Goal: Contribute content: Add original content to the website for others to see

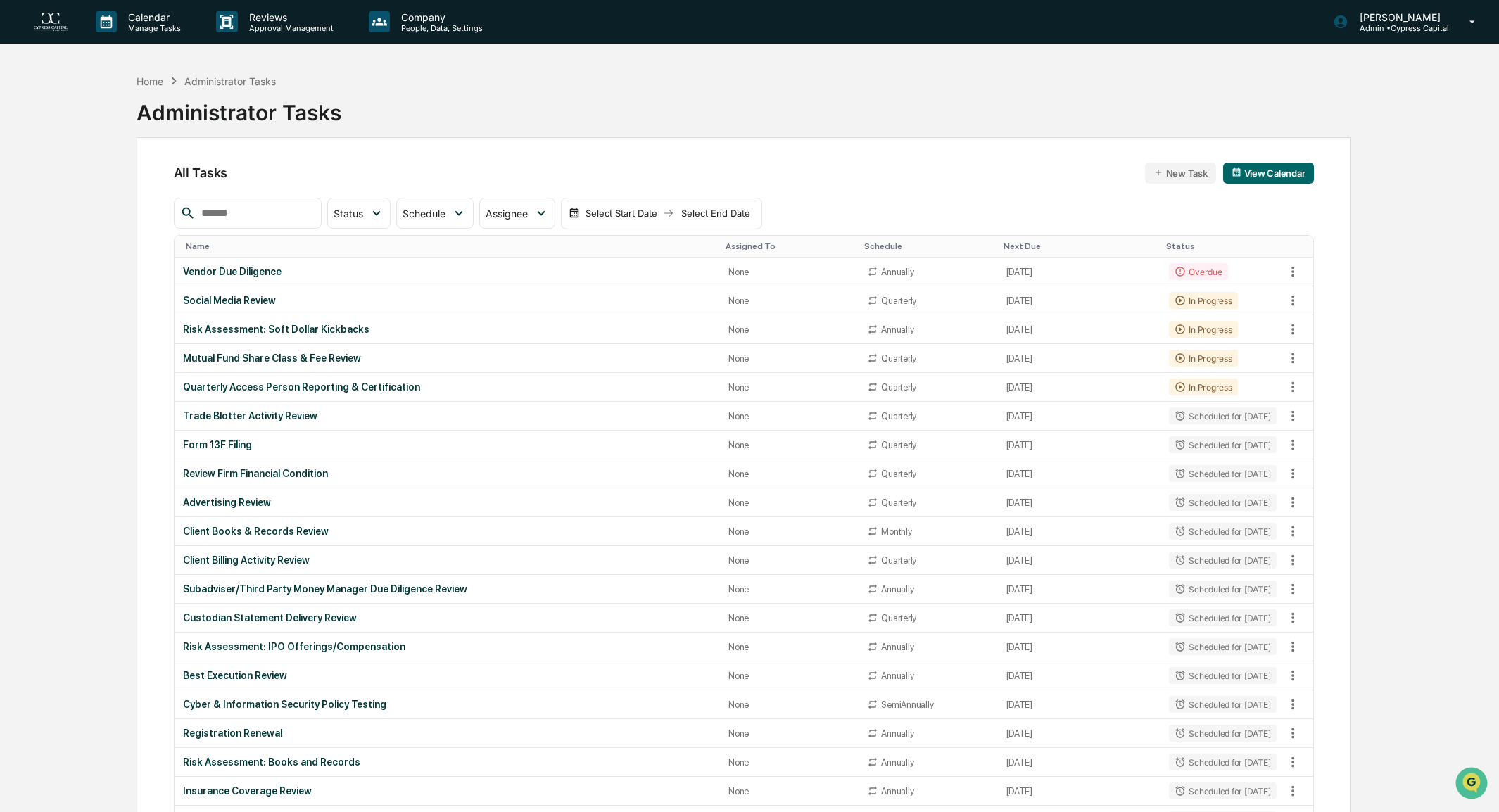
click at [43, 15] on img at bounding box center [50, 21] width 34 height 19
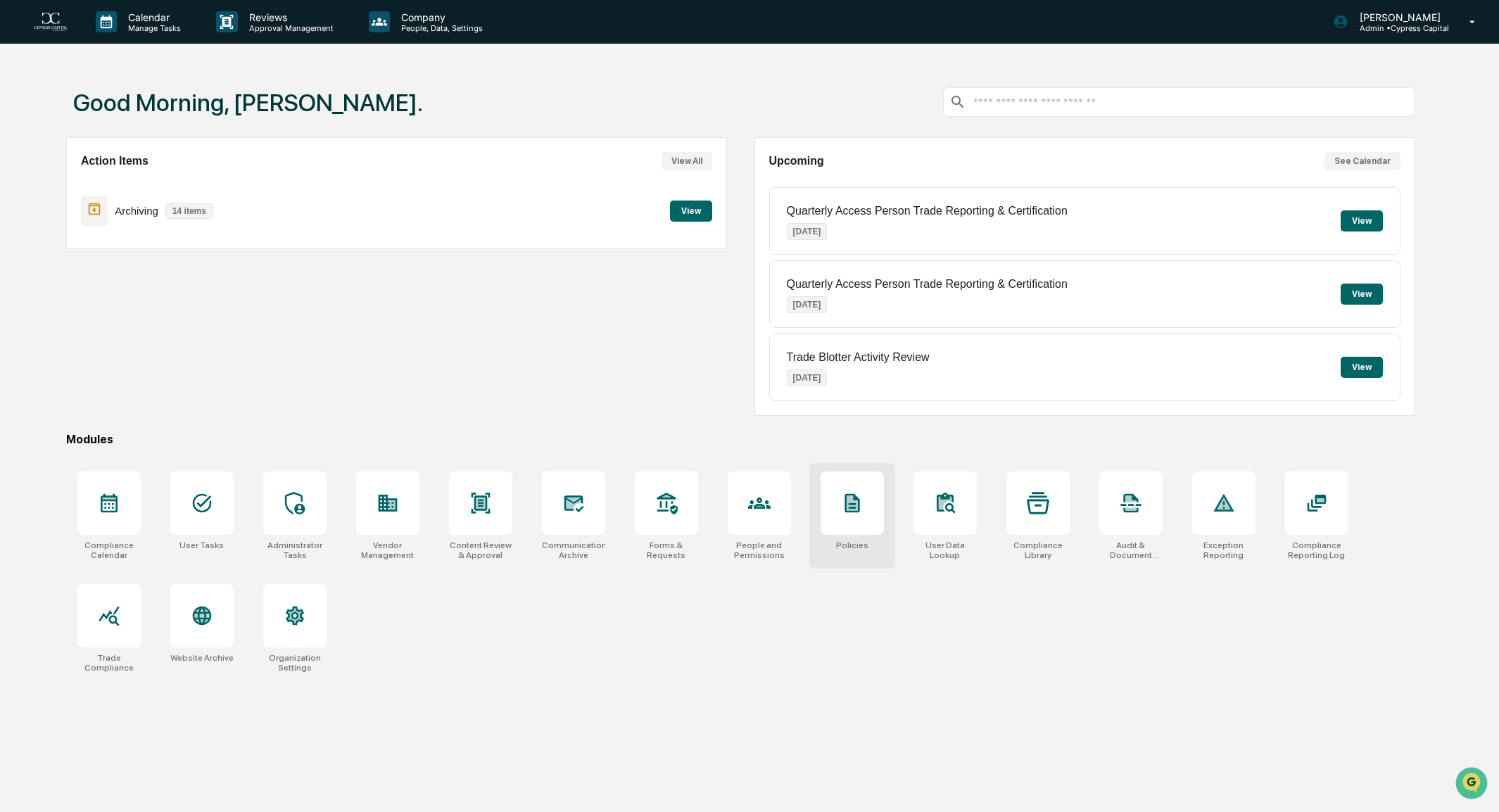
click at [852, 510] on icon at bounding box center [852, 503] width 15 height 19
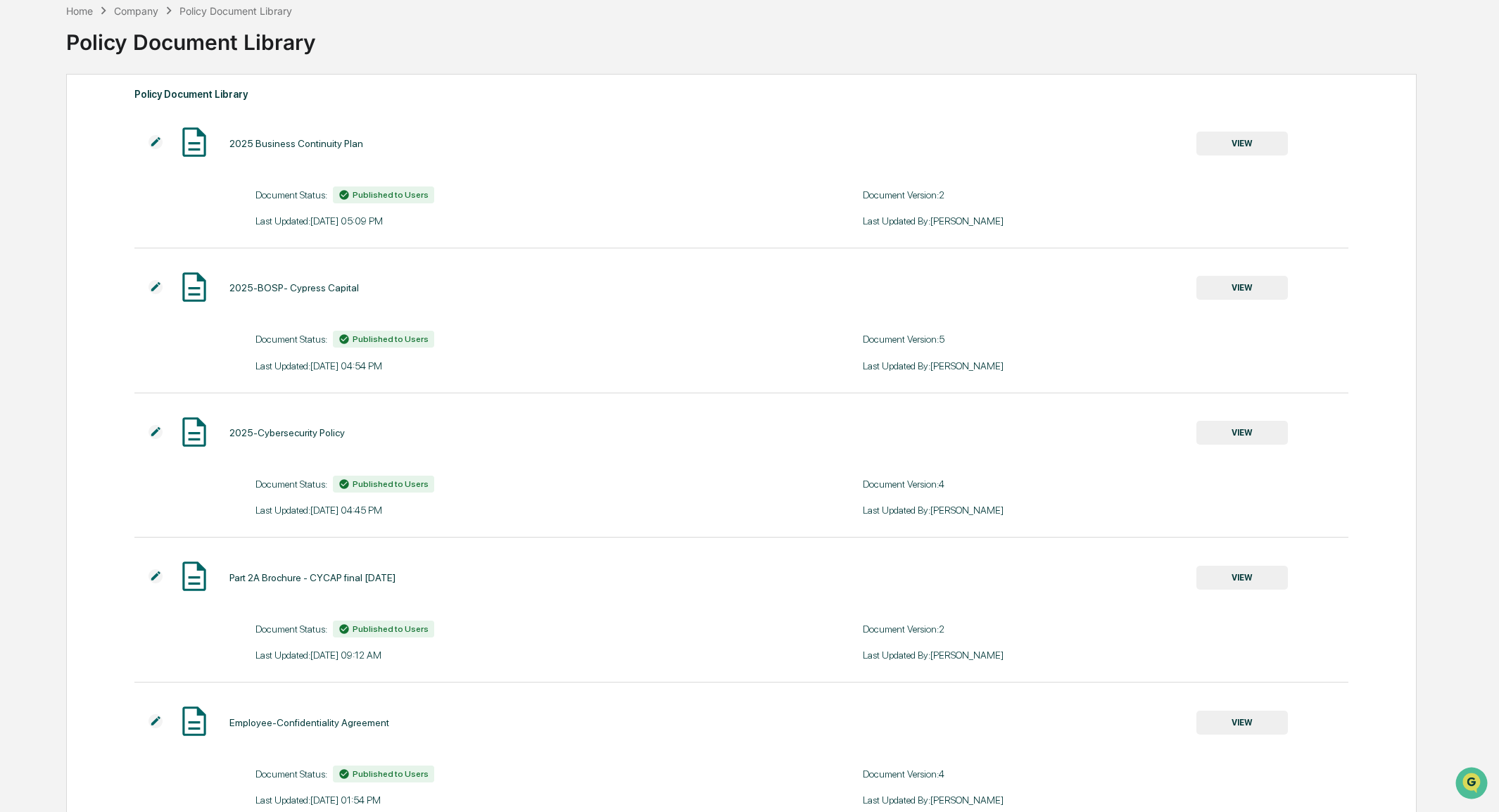
scroll to position [141, 0]
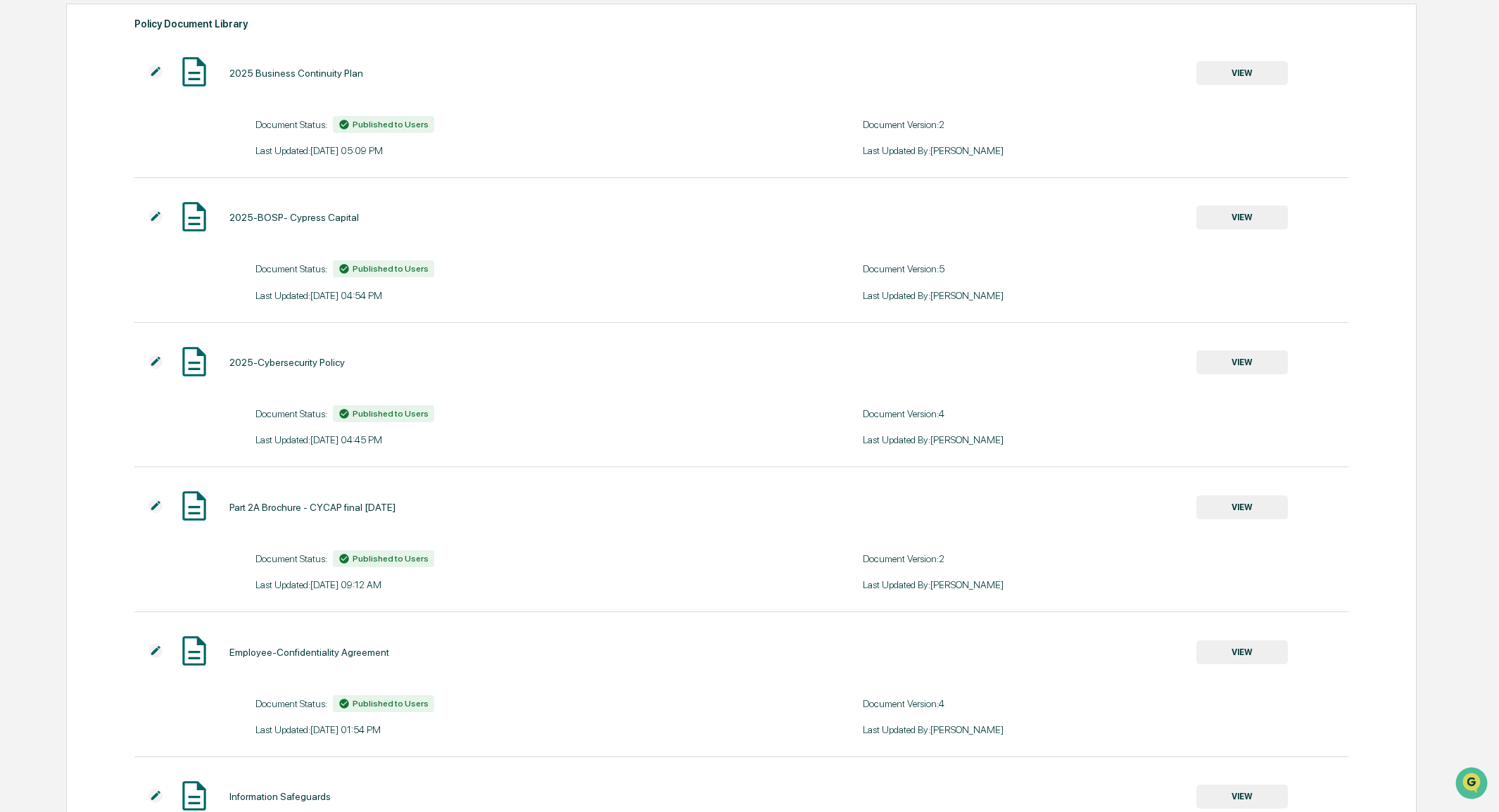
click at [1233, 512] on button "VIEW" at bounding box center [1242, 507] width 92 height 24
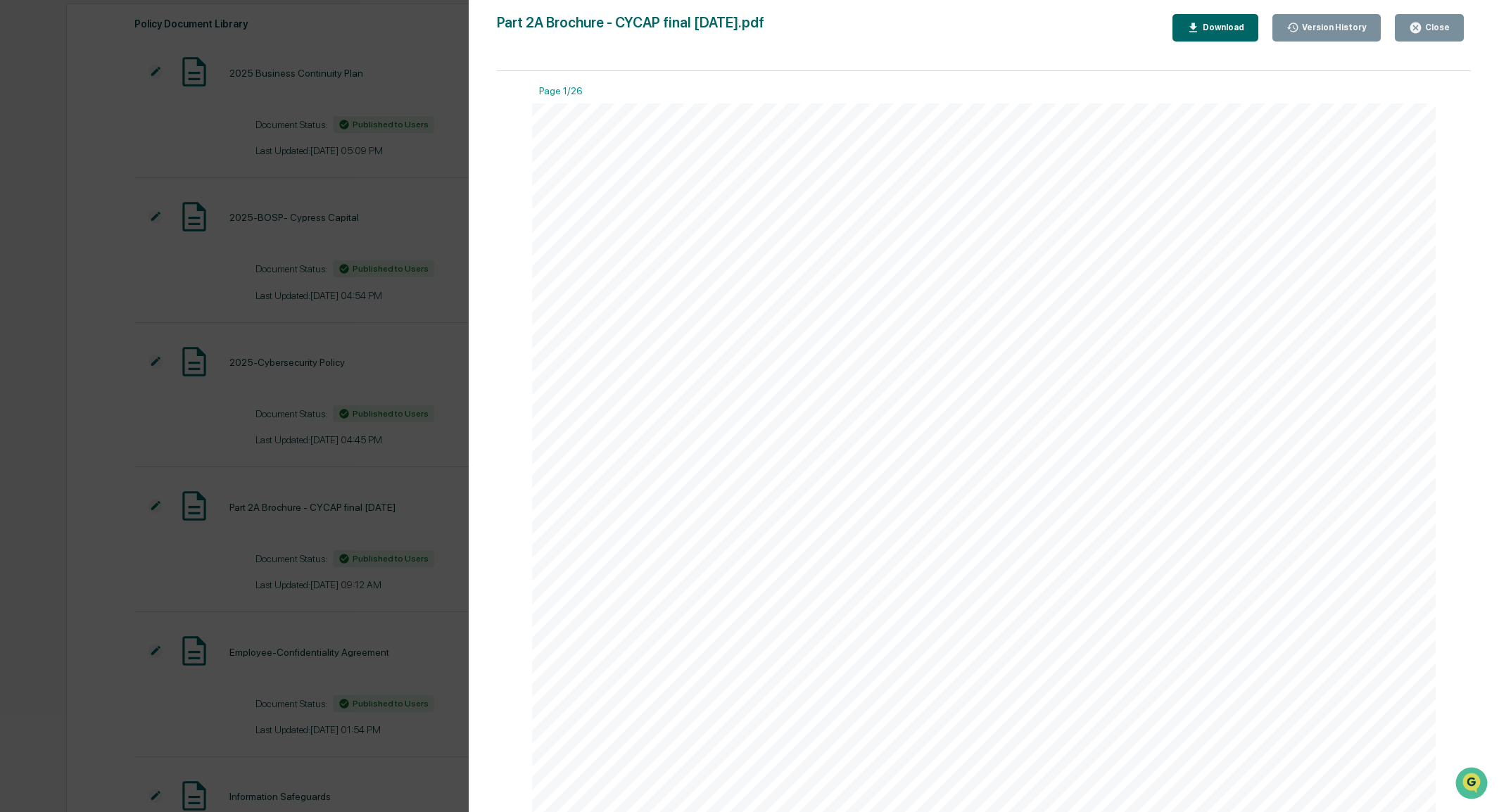
click at [1429, 37] on button "Close" at bounding box center [1429, 28] width 69 height 28
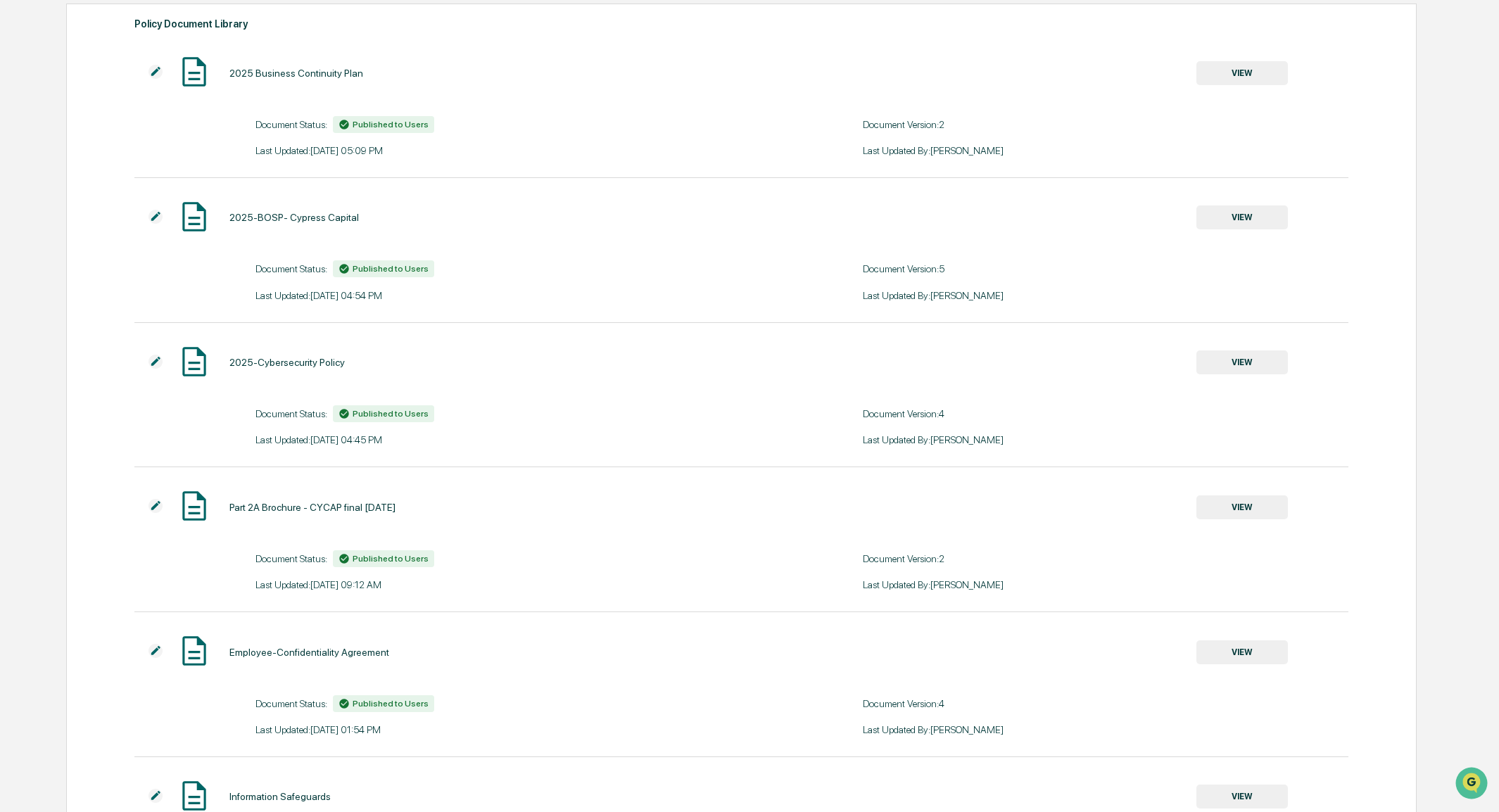
click at [283, 512] on div "Part 2A Brochure - CYCAP final 6.27.25" at bounding box center [312, 508] width 166 height 11
click at [153, 508] on img at bounding box center [155, 505] width 14 height 14
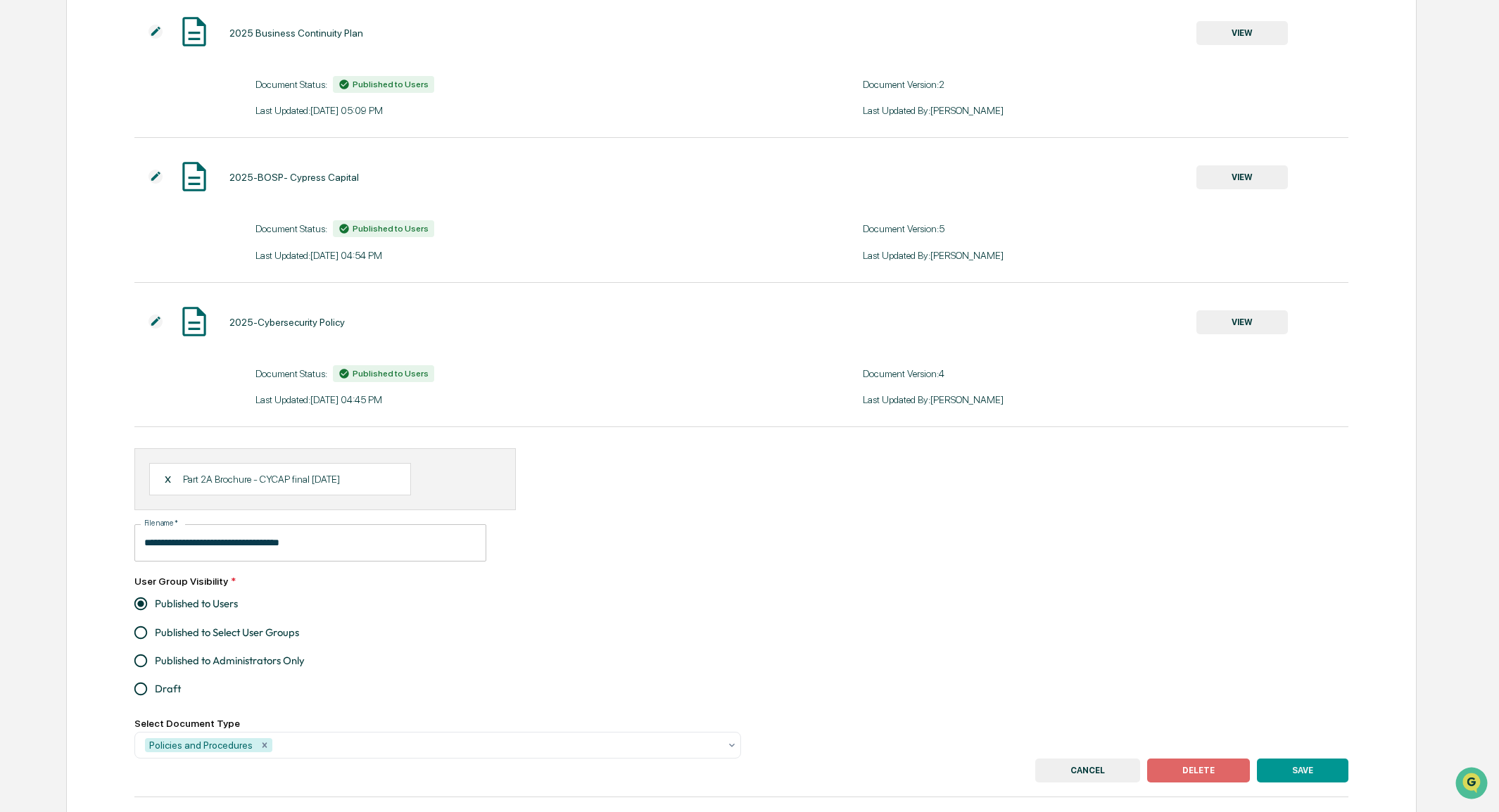
scroll to position [211, 0]
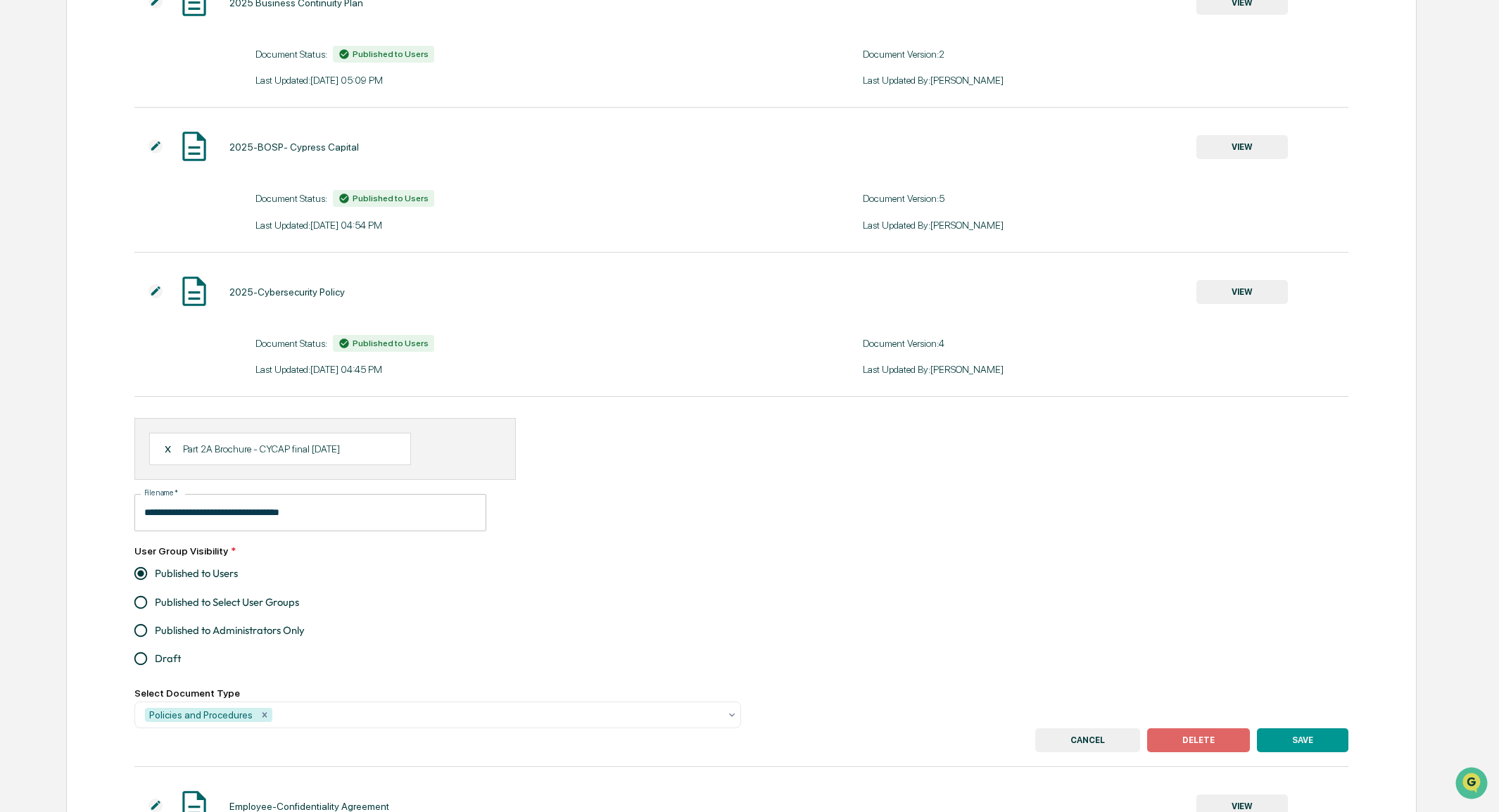
click at [169, 451] on div "X" at bounding box center [173, 449] width 19 height 12
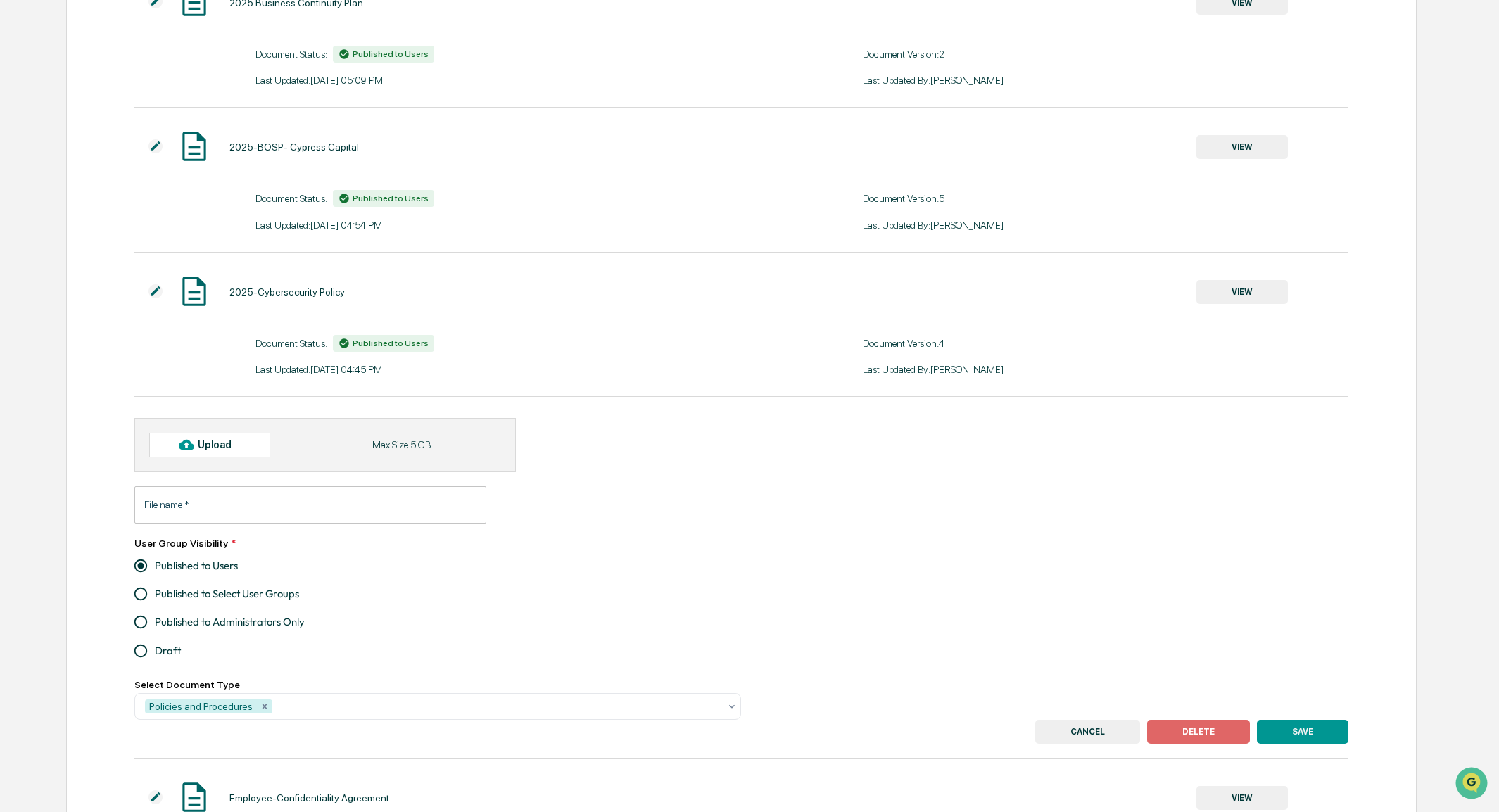
click at [184, 453] on icon at bounding box center [186, 444] width 16 height 16
type input "**********"
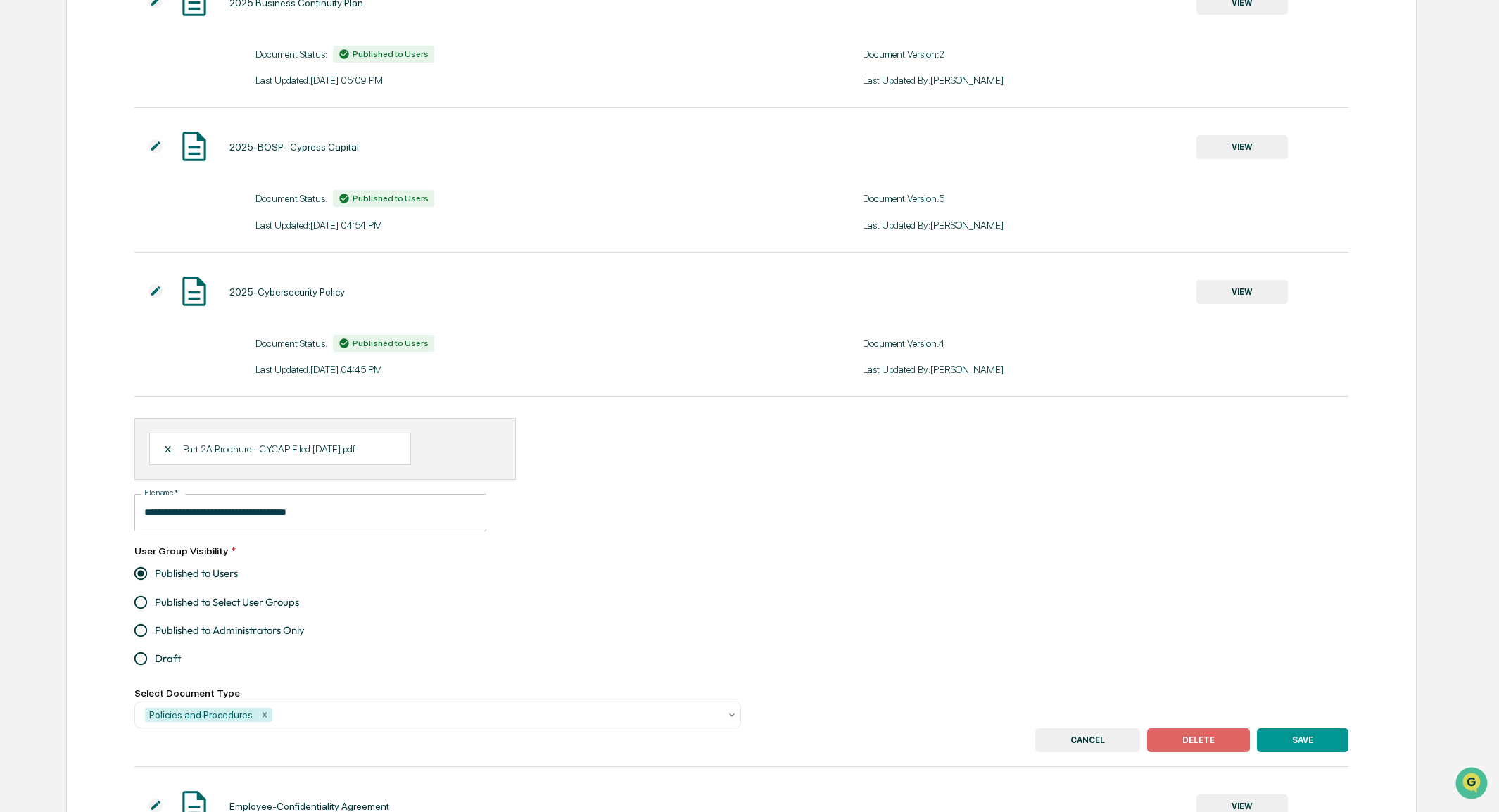
click at [1296, 739] on button "SAVE" at bounding box center [1303, 740] width 92 height 24
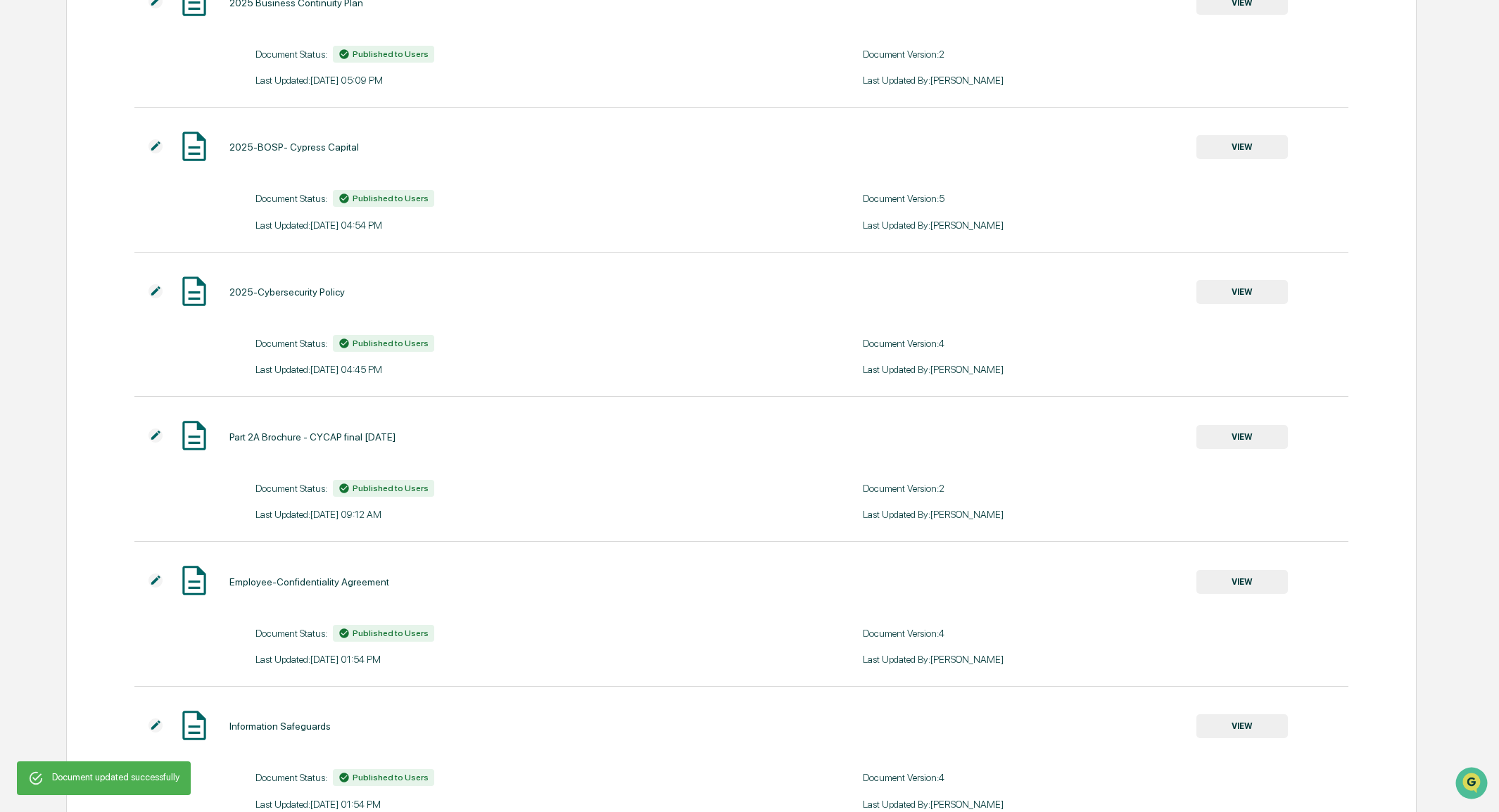
click at [1266, 443] on button "VIEW" at bounding box center [1242, 436] width 92 height 24
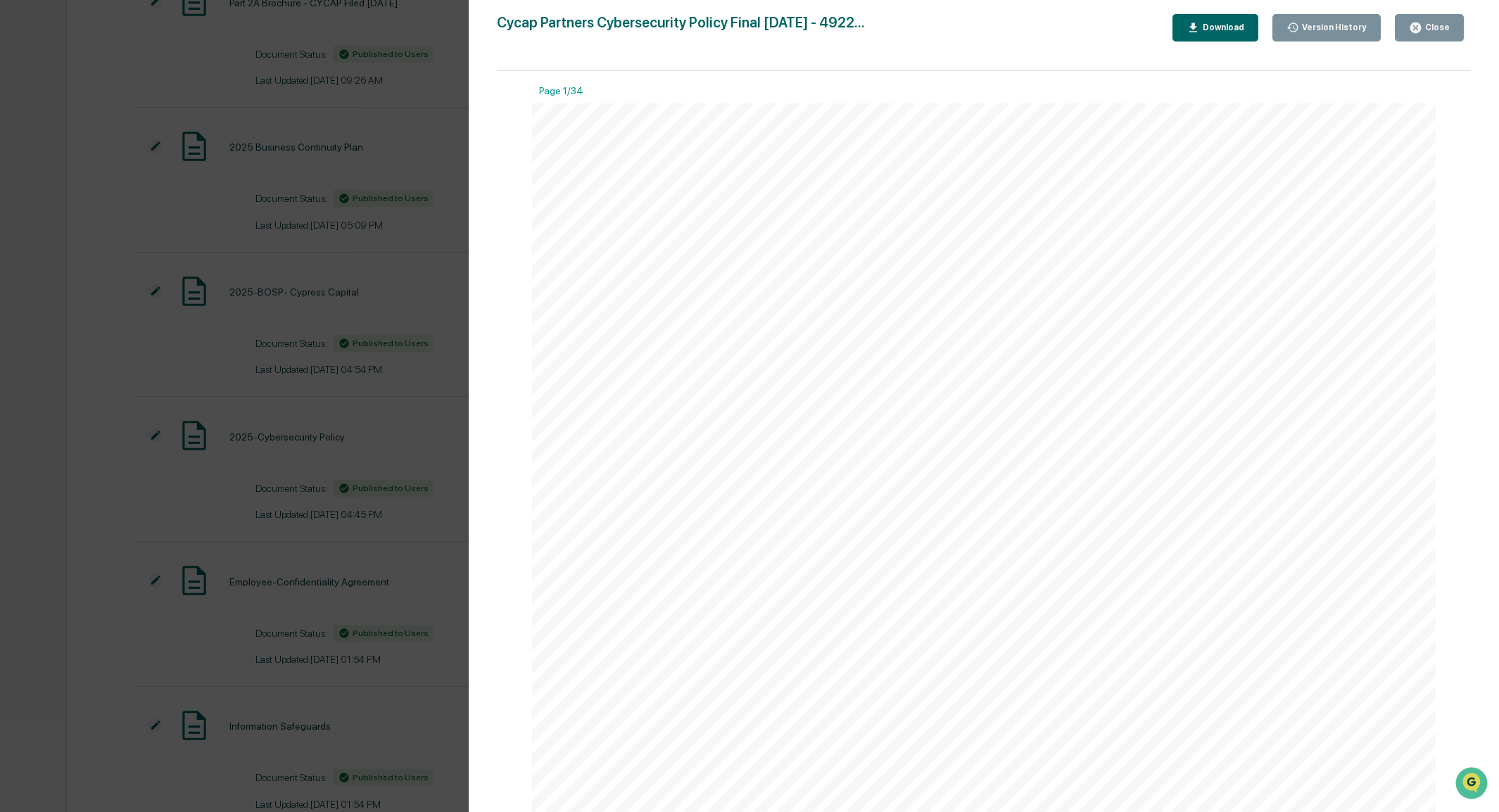
click at [1325, 23] on div "Version History" at bounding box center [1333, 28] width 68 height 10
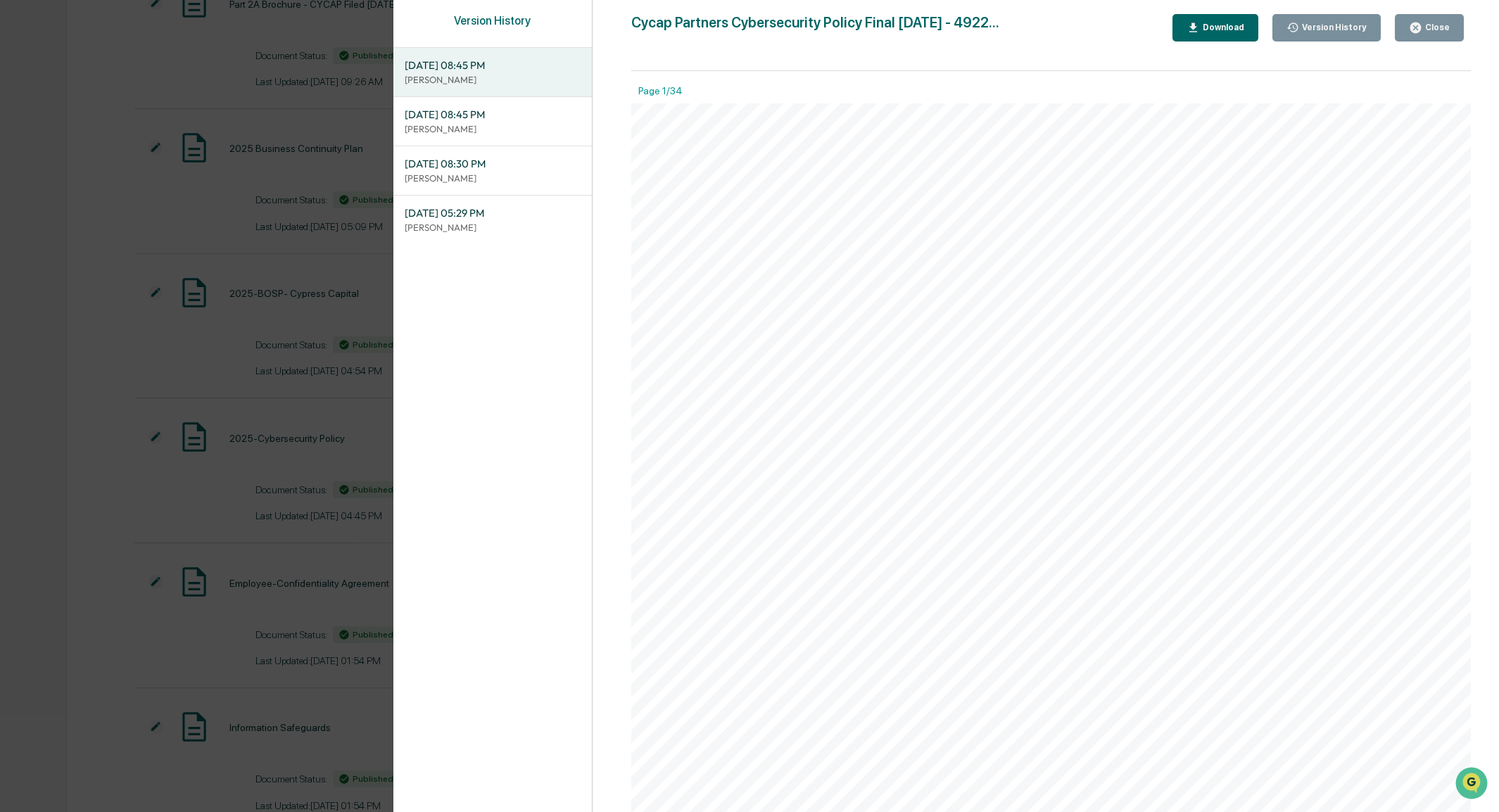
scroll to position [70, 0]
click at [1429, 23] on div "Close" at bounding box center [1436, 28] width 28 height 10
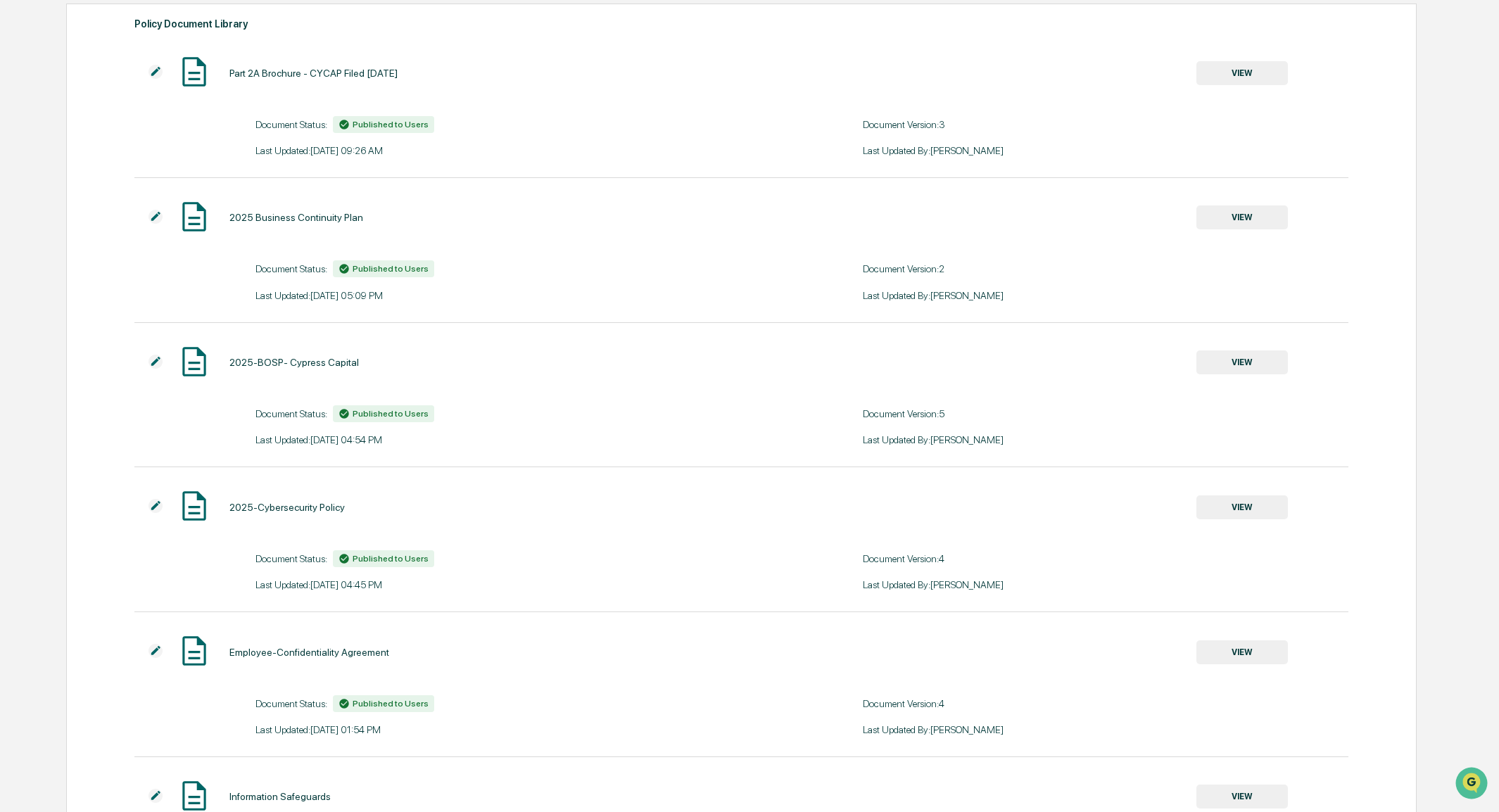
scroll to position [0, 0]
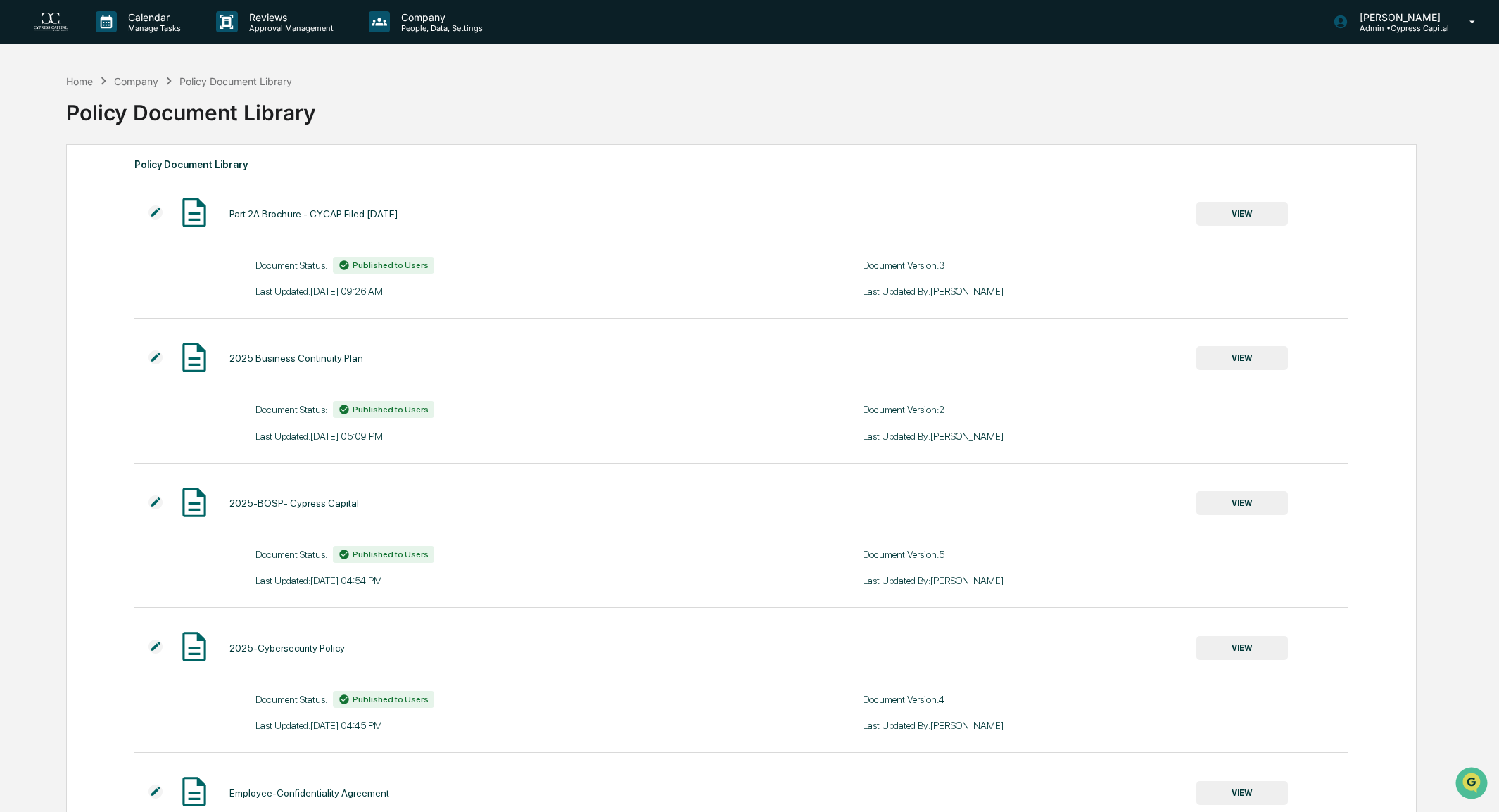
click at [1235, 217] on button "VIEW" at bounding box center [1242, 214] width 92 height 24
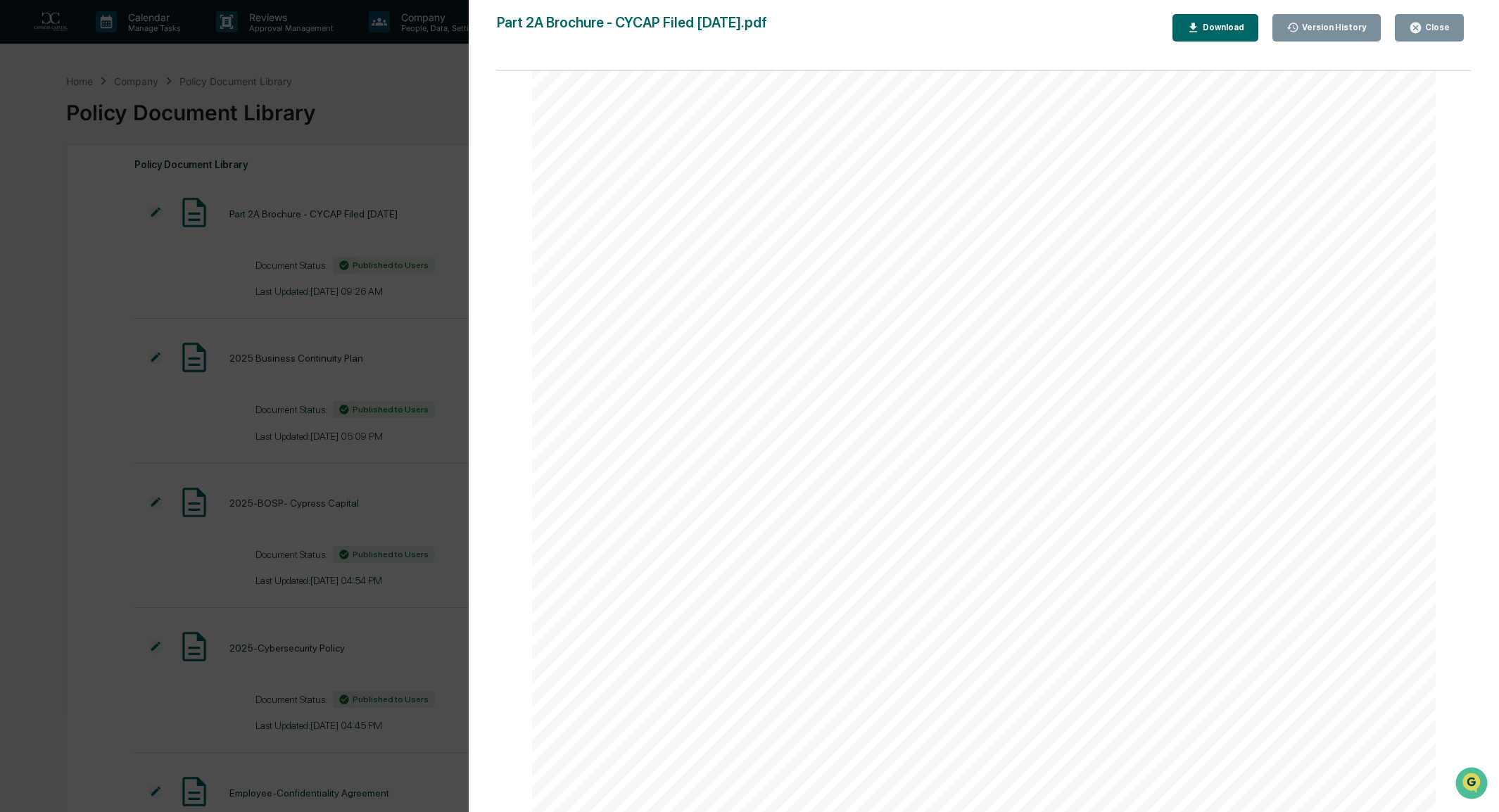
scroll to position [11540, 0]
click at [1348, 34] on button "Version History" at bounding box center [1326, 28] width 109 height 28
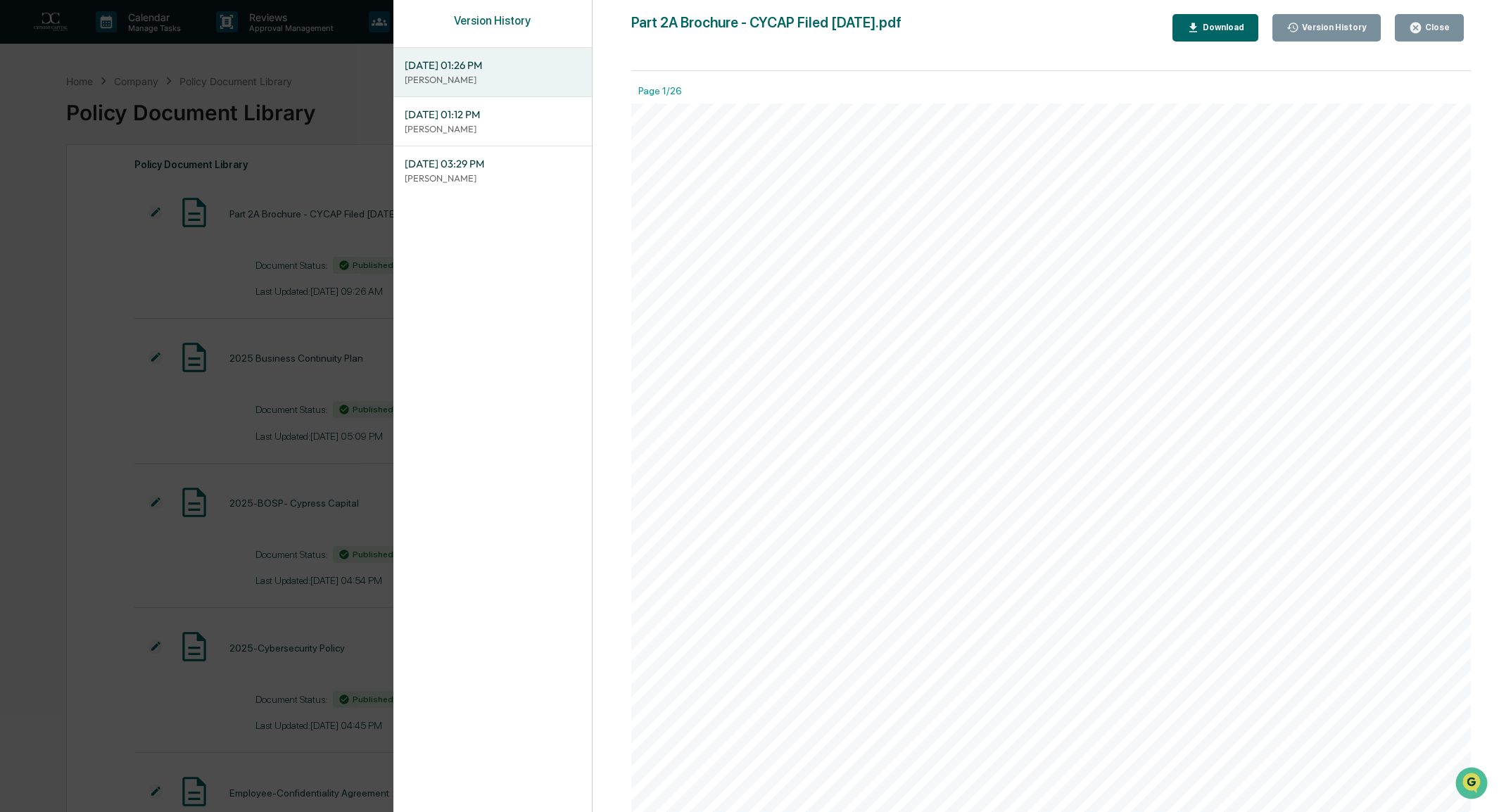
click at [1426, 30] on div "Close" at bounding box center [1436, 28] width 28 height 10
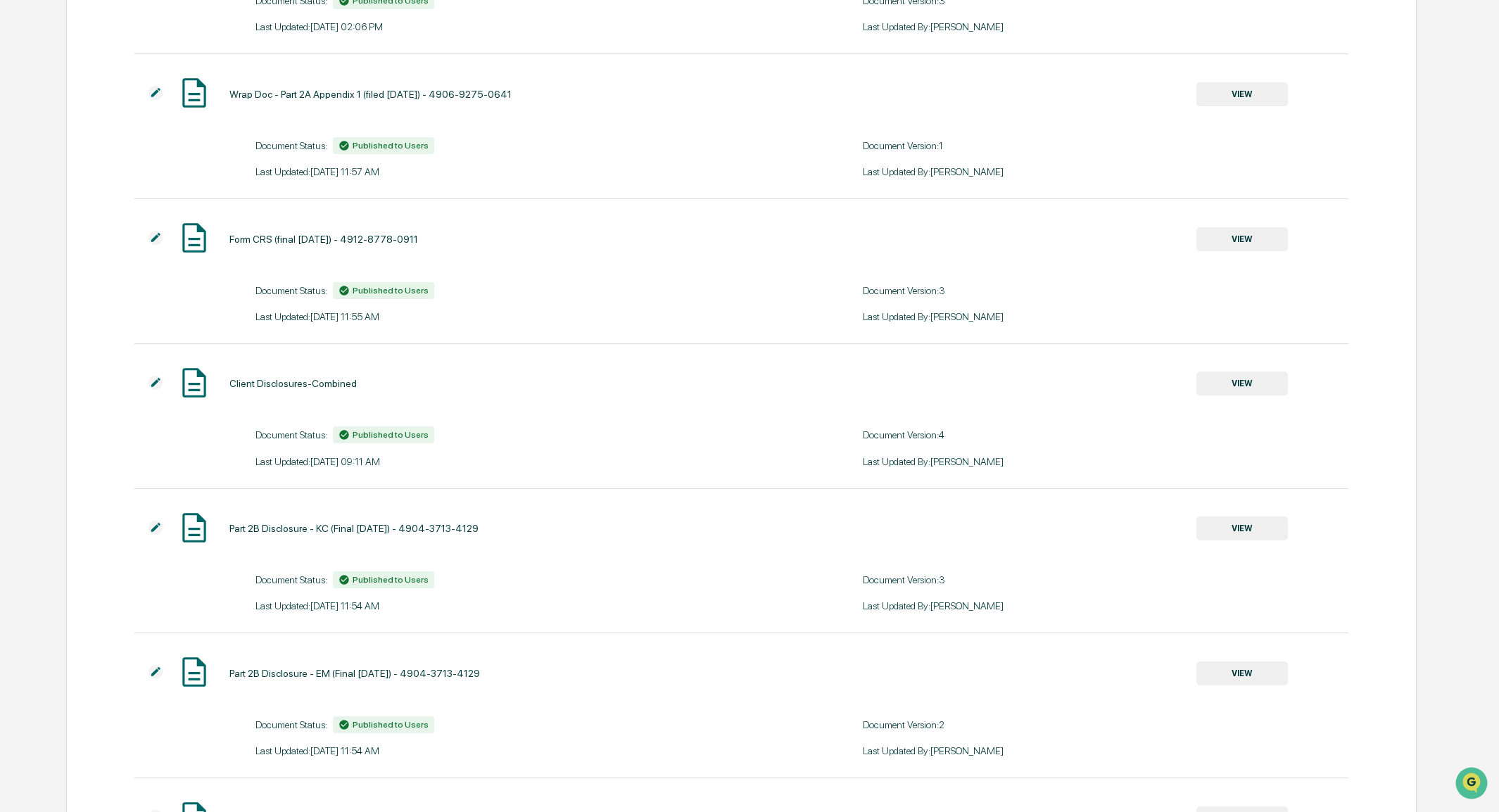
scroll to position [1641, 0]
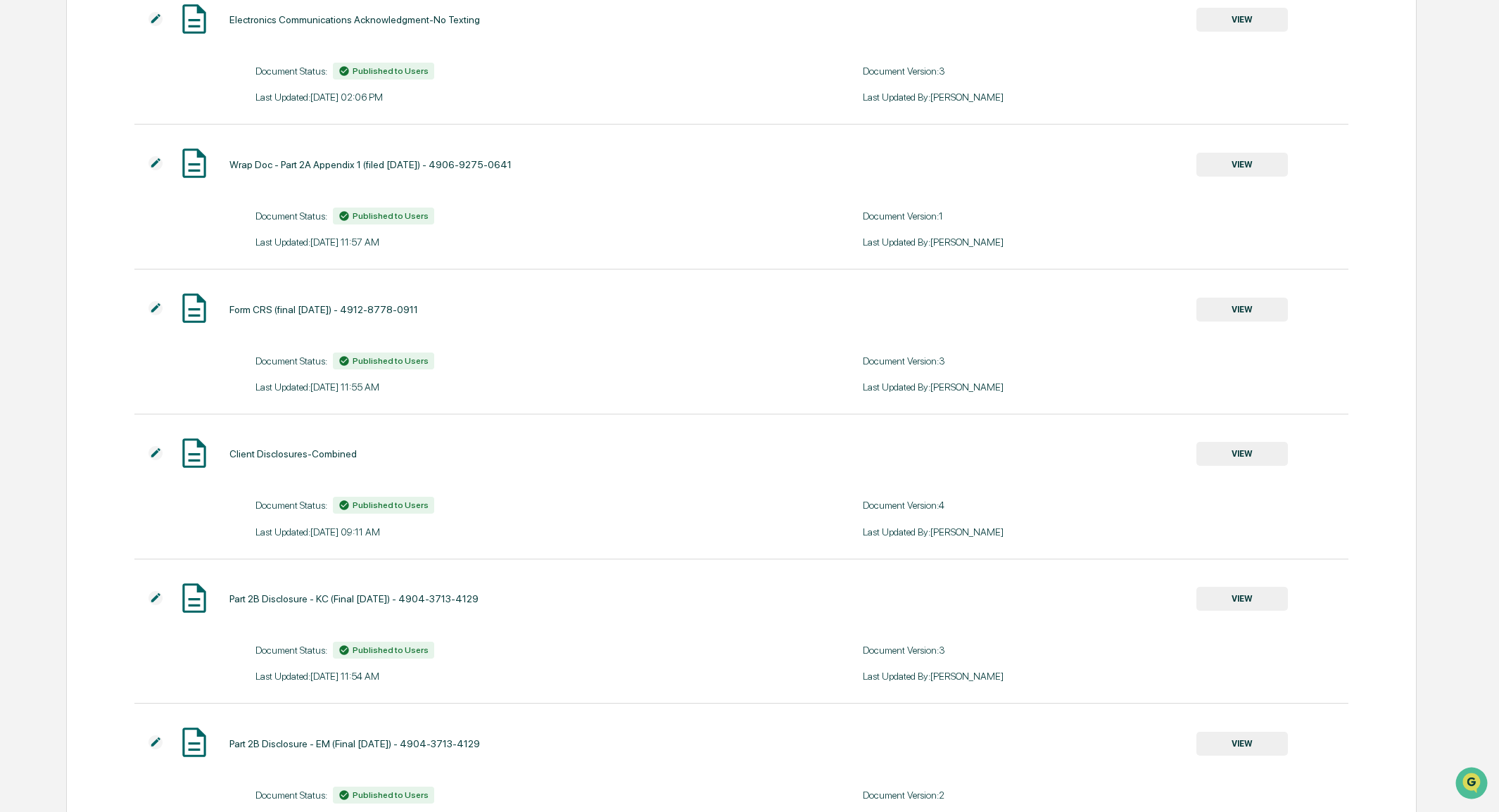
click at [1216, 465] on button "VIEW" at bounding box center [1242, 453] width 92 height 24
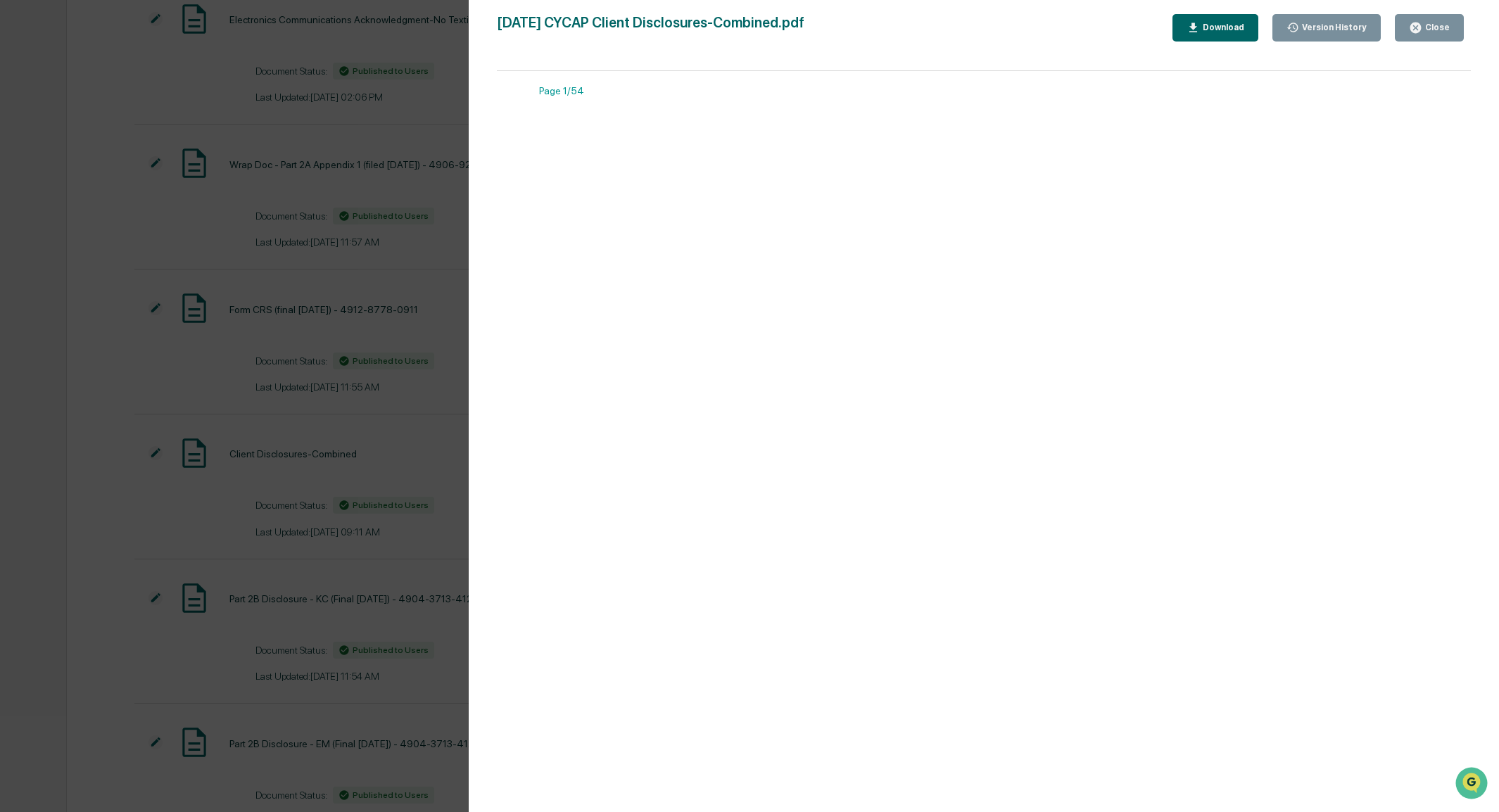
click at [1217, 28] on div "Download" at bounding box center [1222, 28] width 44 height 10
click at [1416, 25] on icon "button" at bounding box center [1415, 28] width 11 height 11
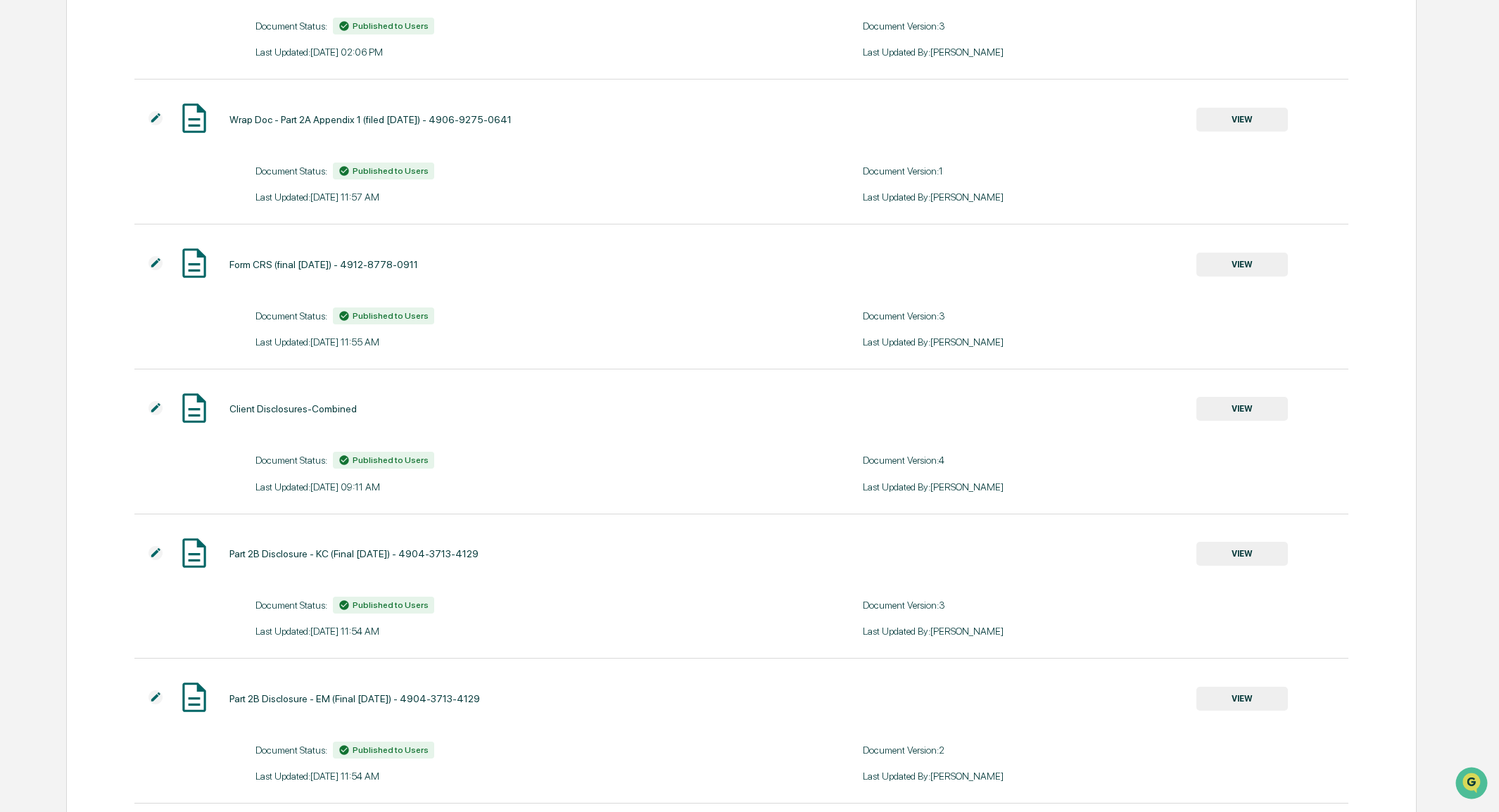
scroll to position [1782, 0]
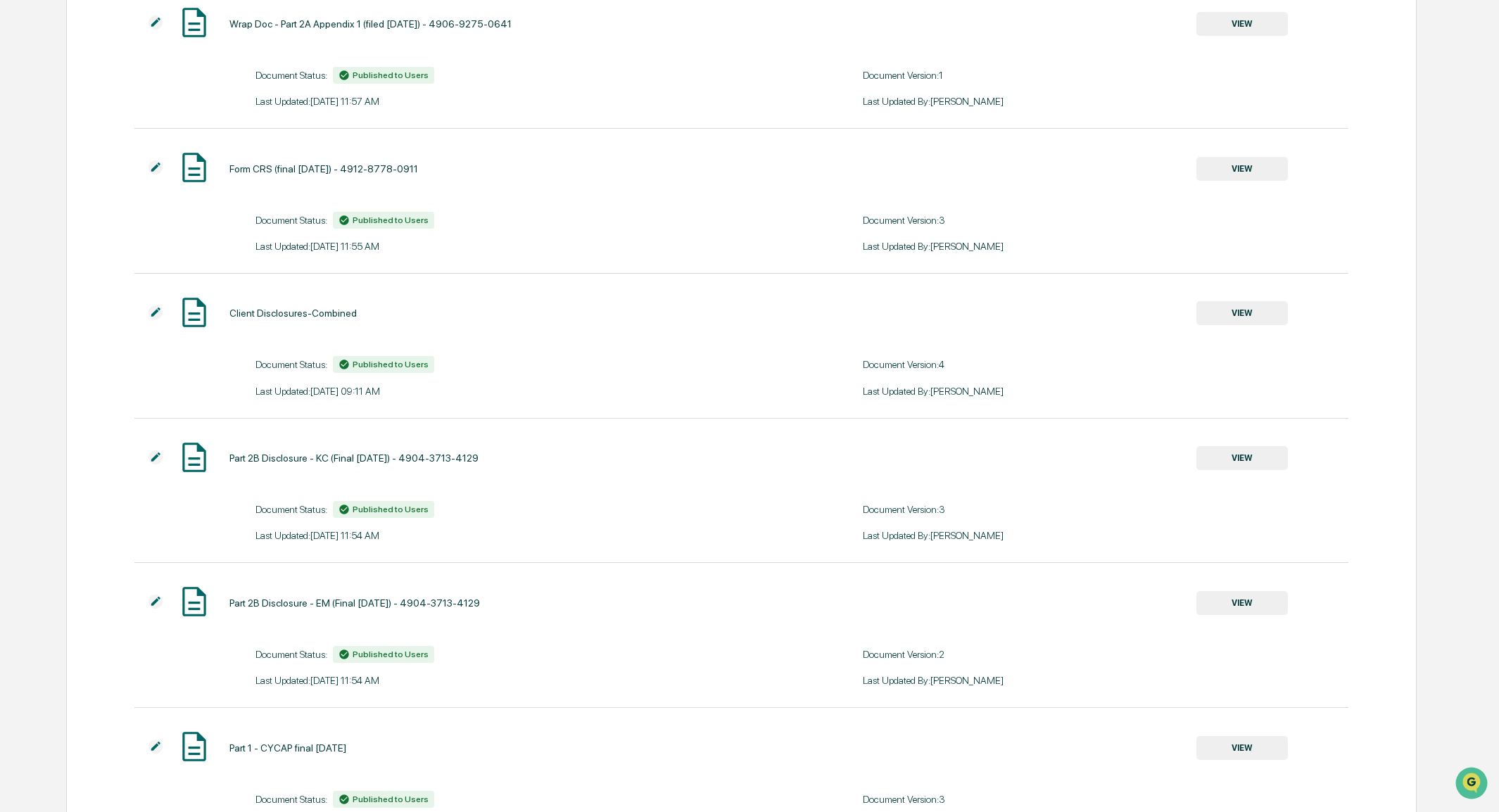
click at [158, 319] on img at bounding box center [155, 312] width 14 height 14
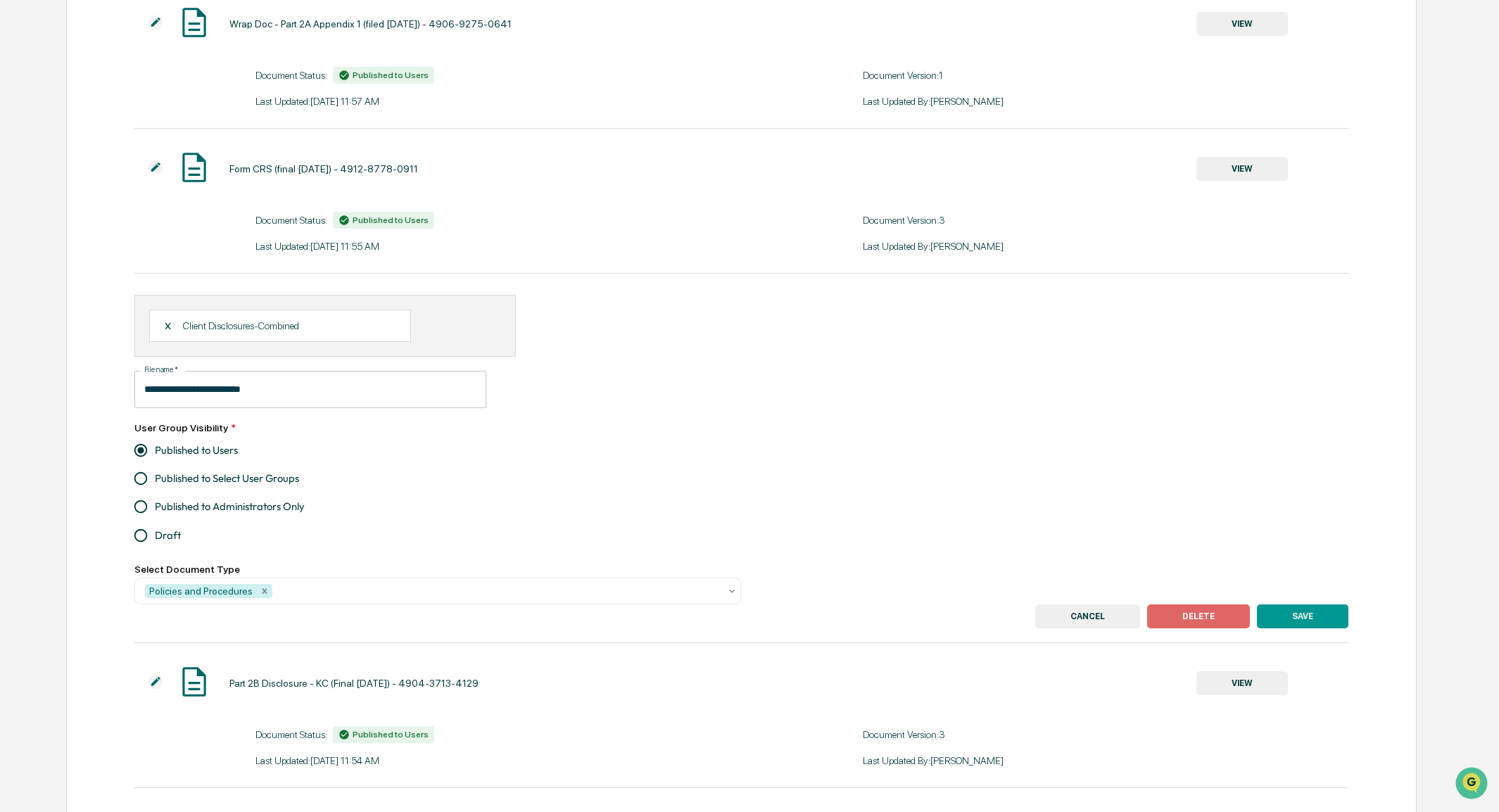
click at [165, 332] on div "X" at bounding box center [173, 325] width 19 height 12
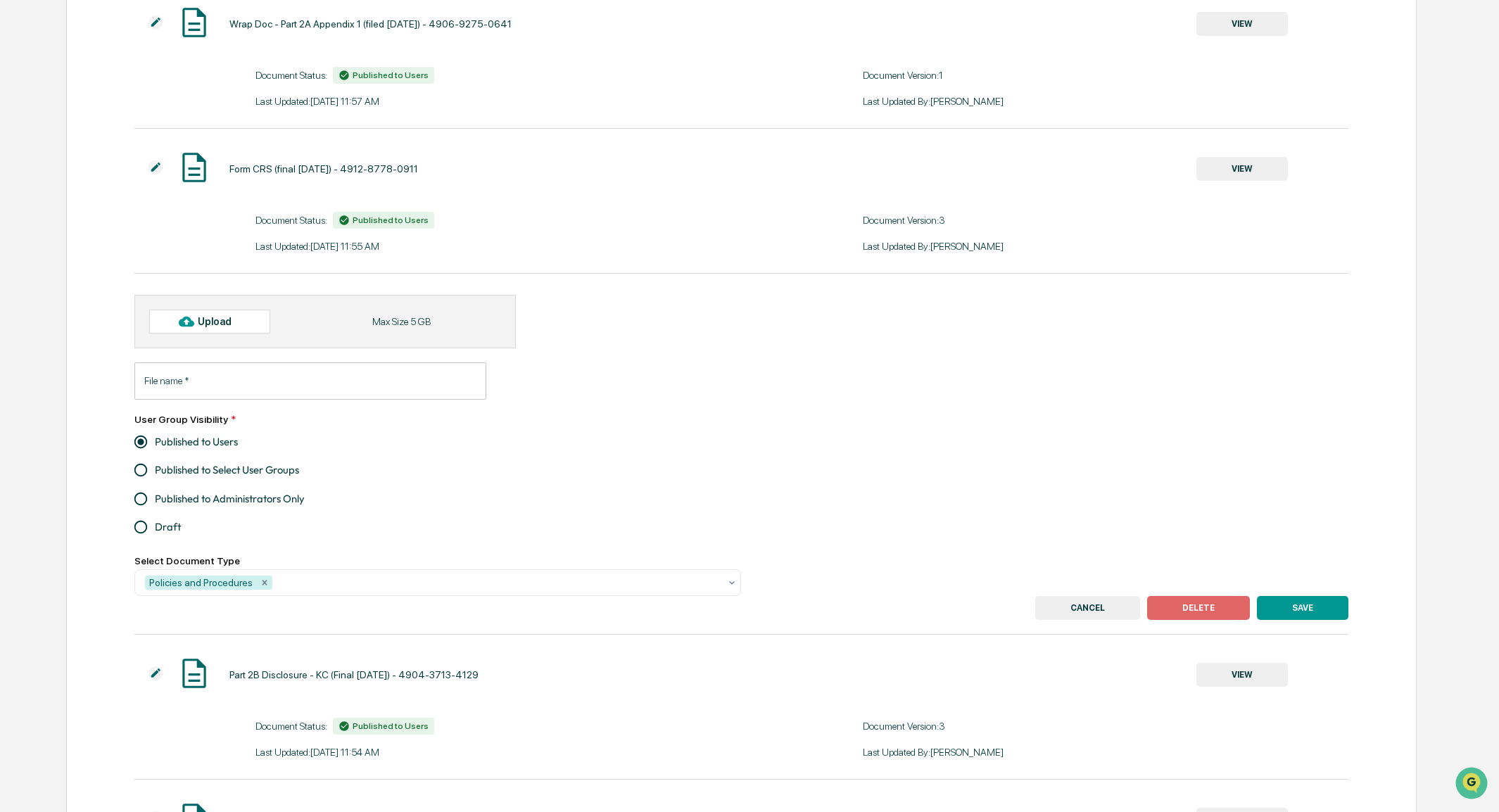
click at [221, 327] on div "Upload" at bounding box center [221, 322] width 46 height 11
type input "**********"
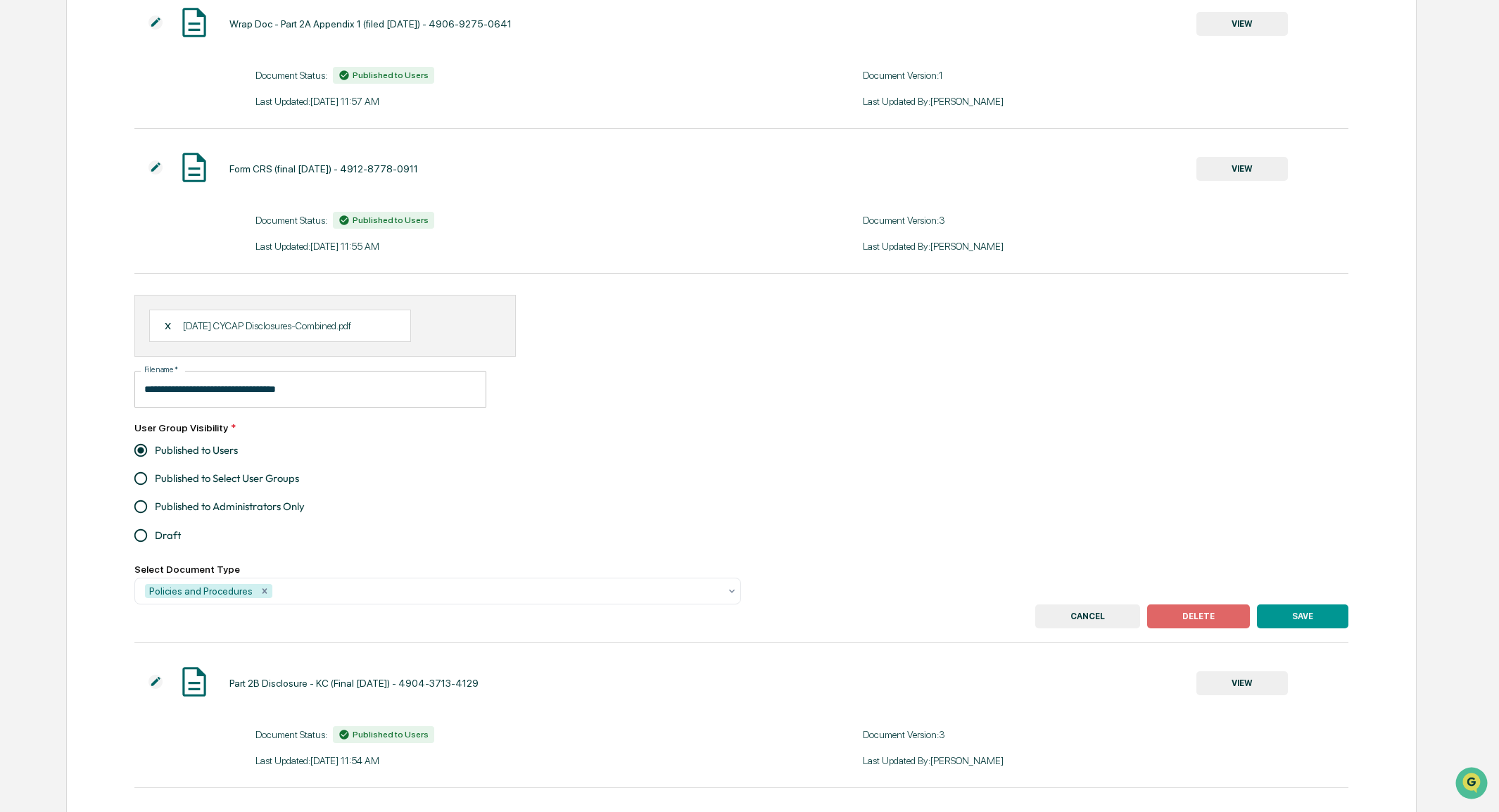
click at [201, 399] on input "**********" at bounding box center [310, 390] width 352 height 38
click at [710, 453] on label "Published to Users" at bounding box center [429, 450] width 604 height 28
click at [1312, 625] on button "SAVE" at bounding box center [1303, 616] width 92 height 24
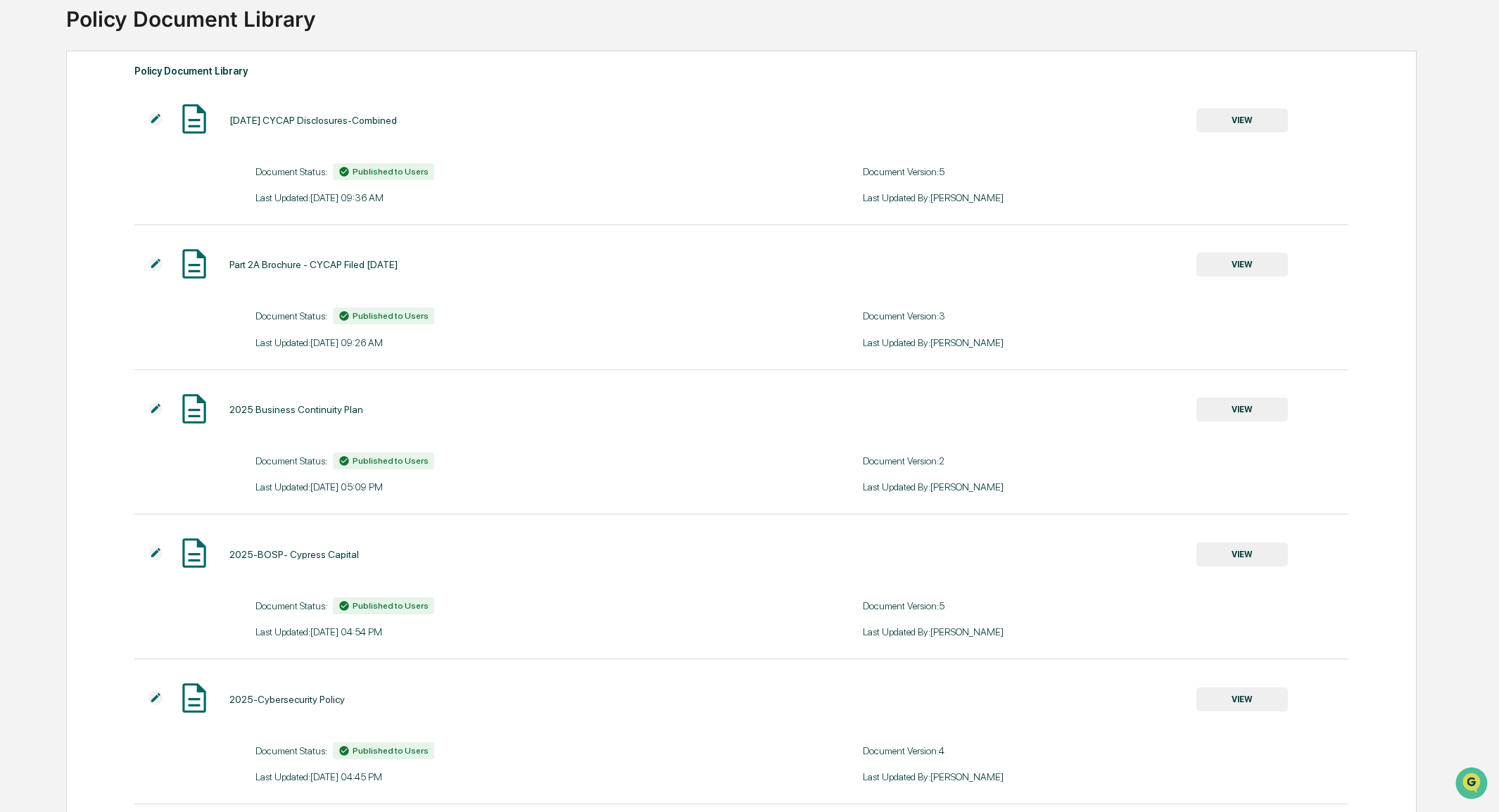
scroll to position [23, 0]
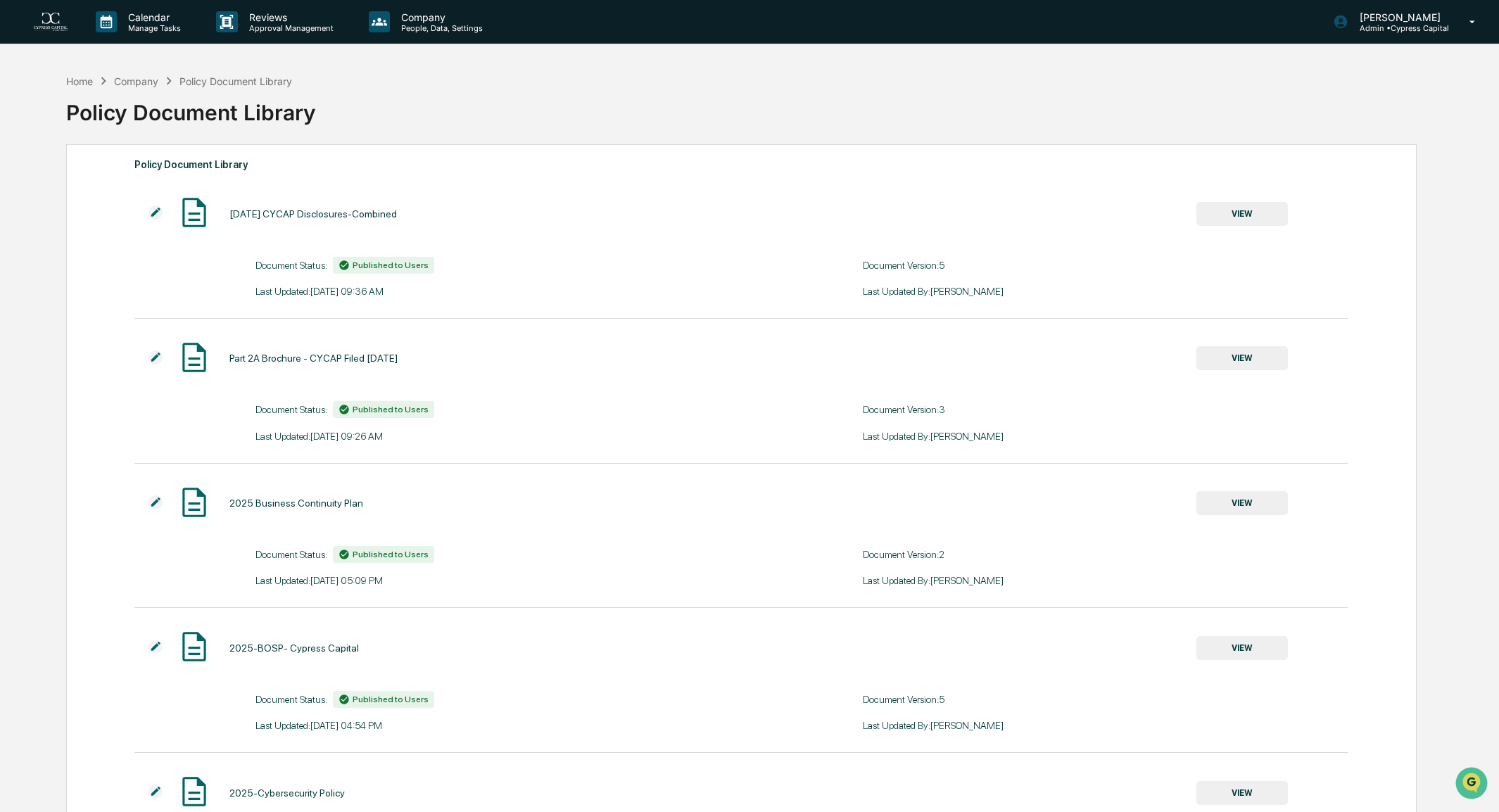
click at [143, 81] on div "Company" at bounding box center [136, 81] width 44 height 12
click at [80, 81] on div "Home" at bounding box center [79, 81] width 27 height 12
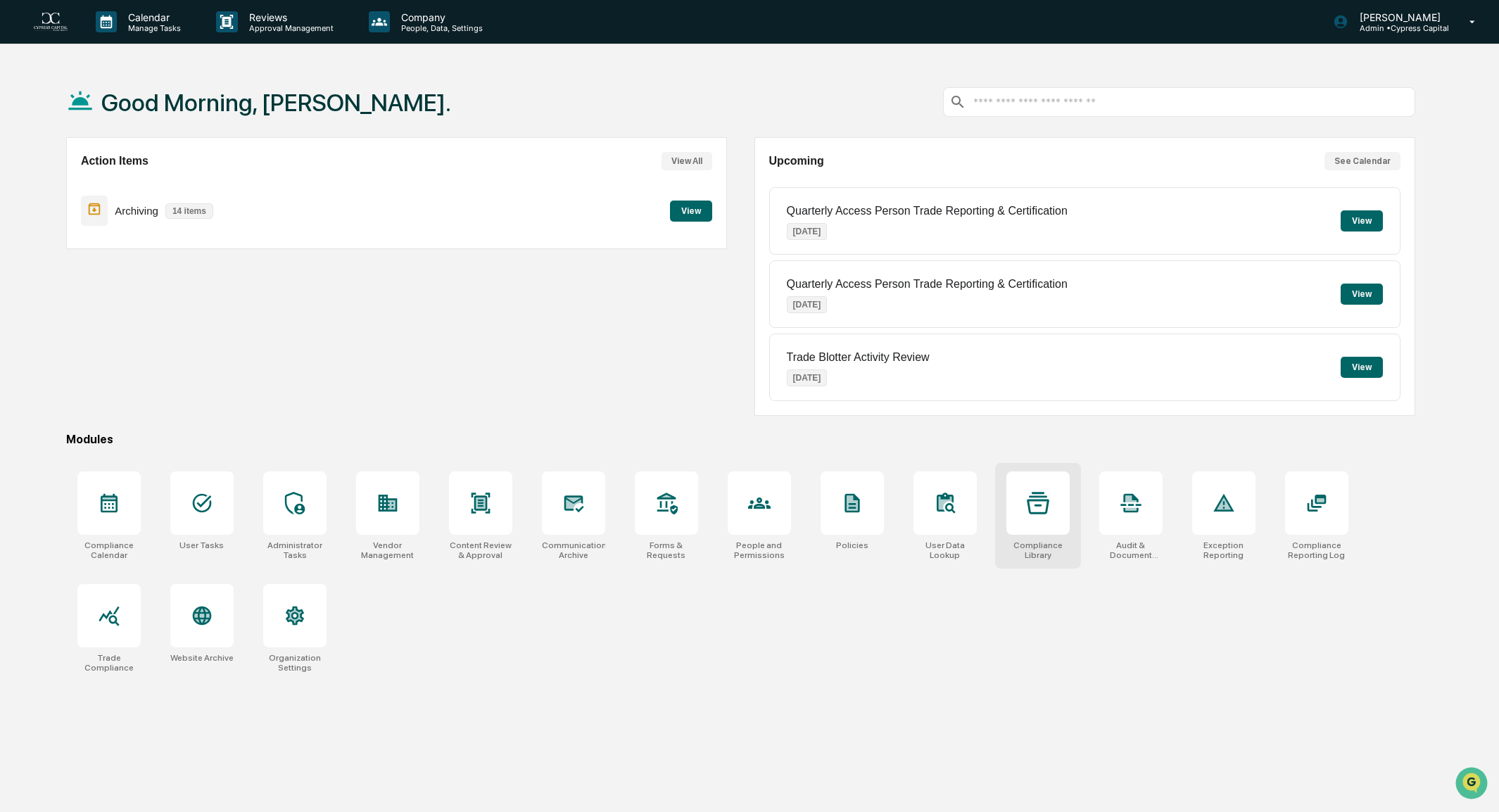
click at [1050, 517] on div at bounding box center [1037, 503] width 63 height 63
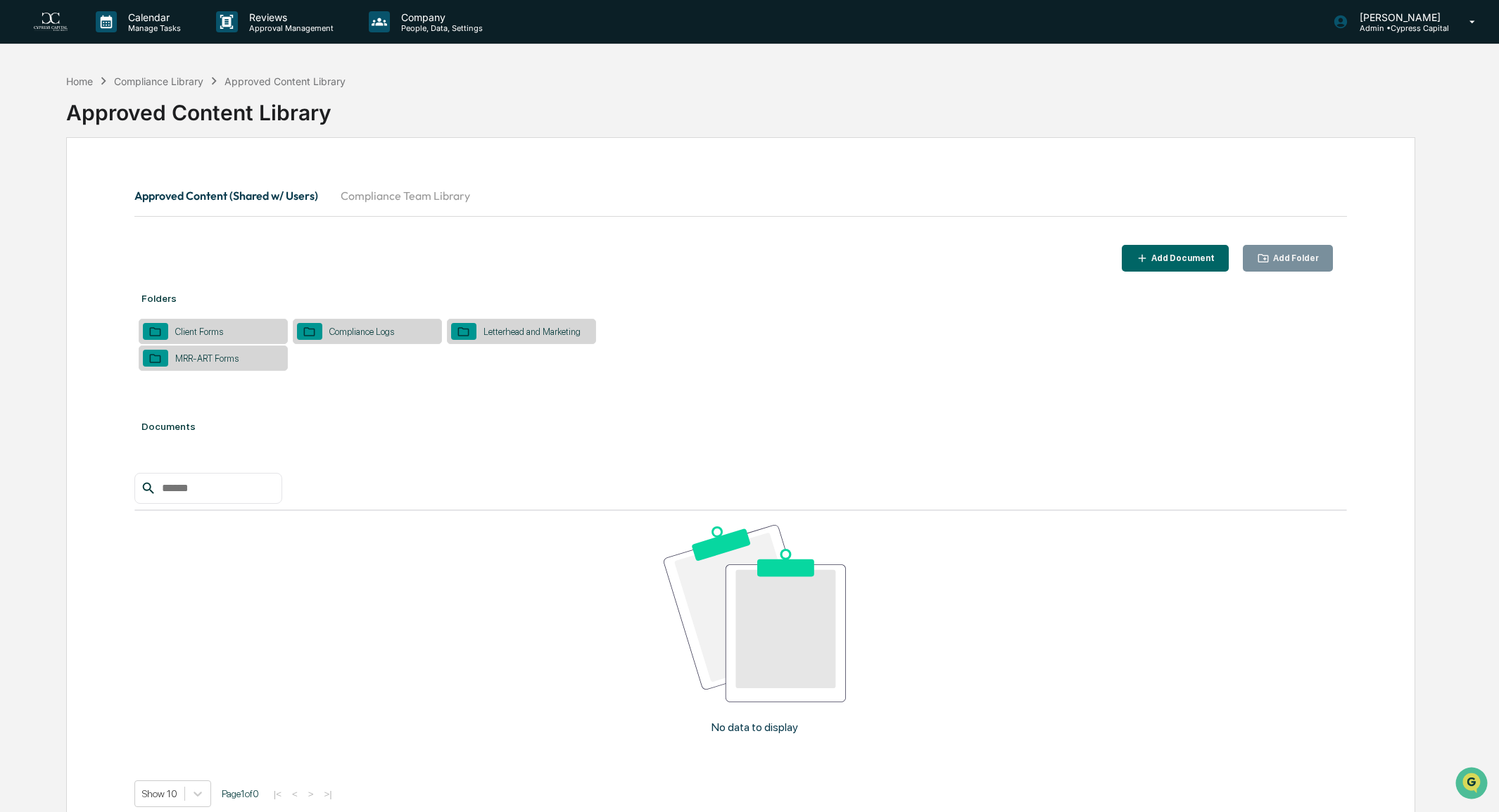
click at [194, 333] on div "Client Forms" at bounding box center [199, 332] width 62 height 11
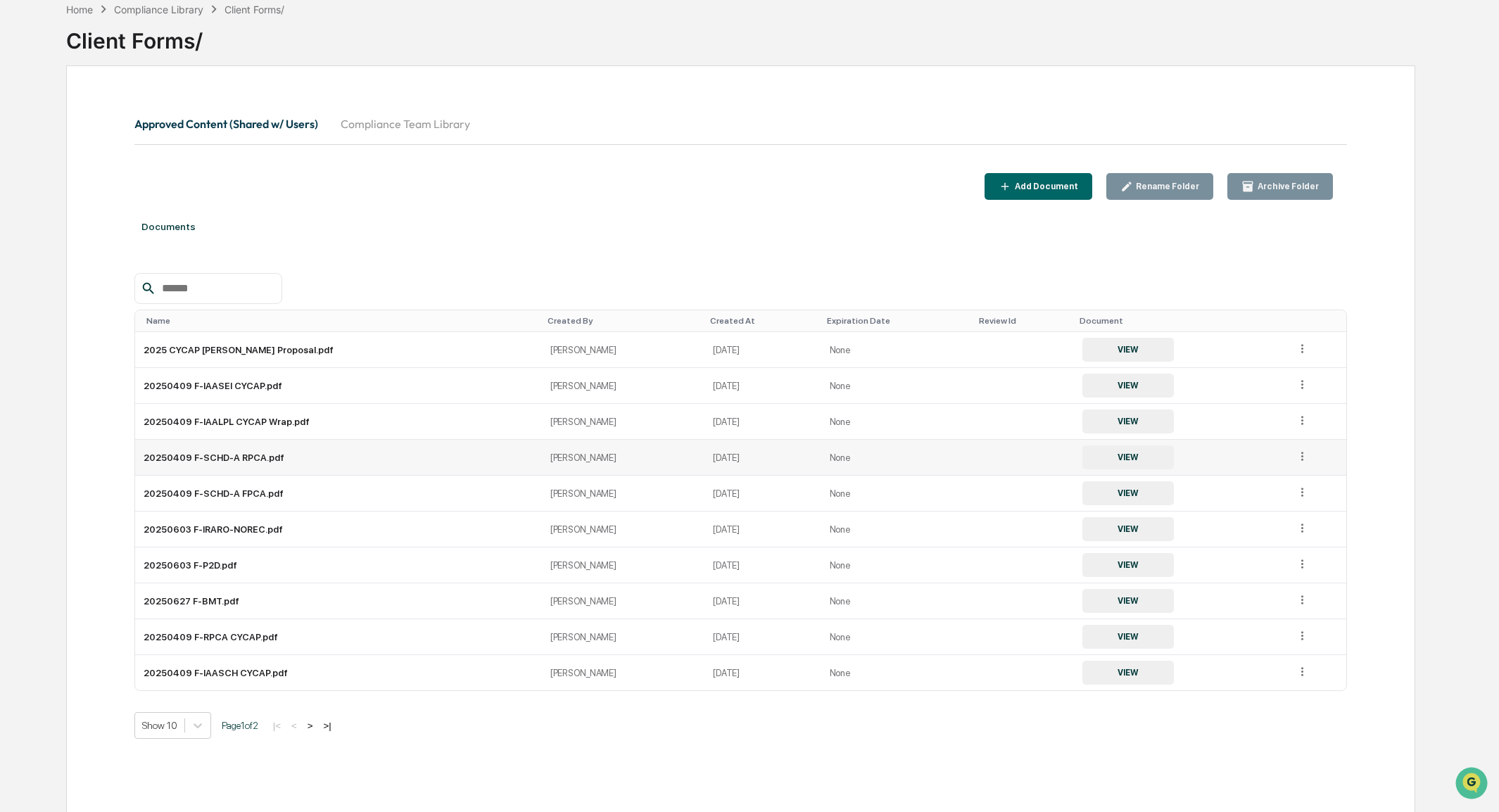
scroll to position [2, 0]
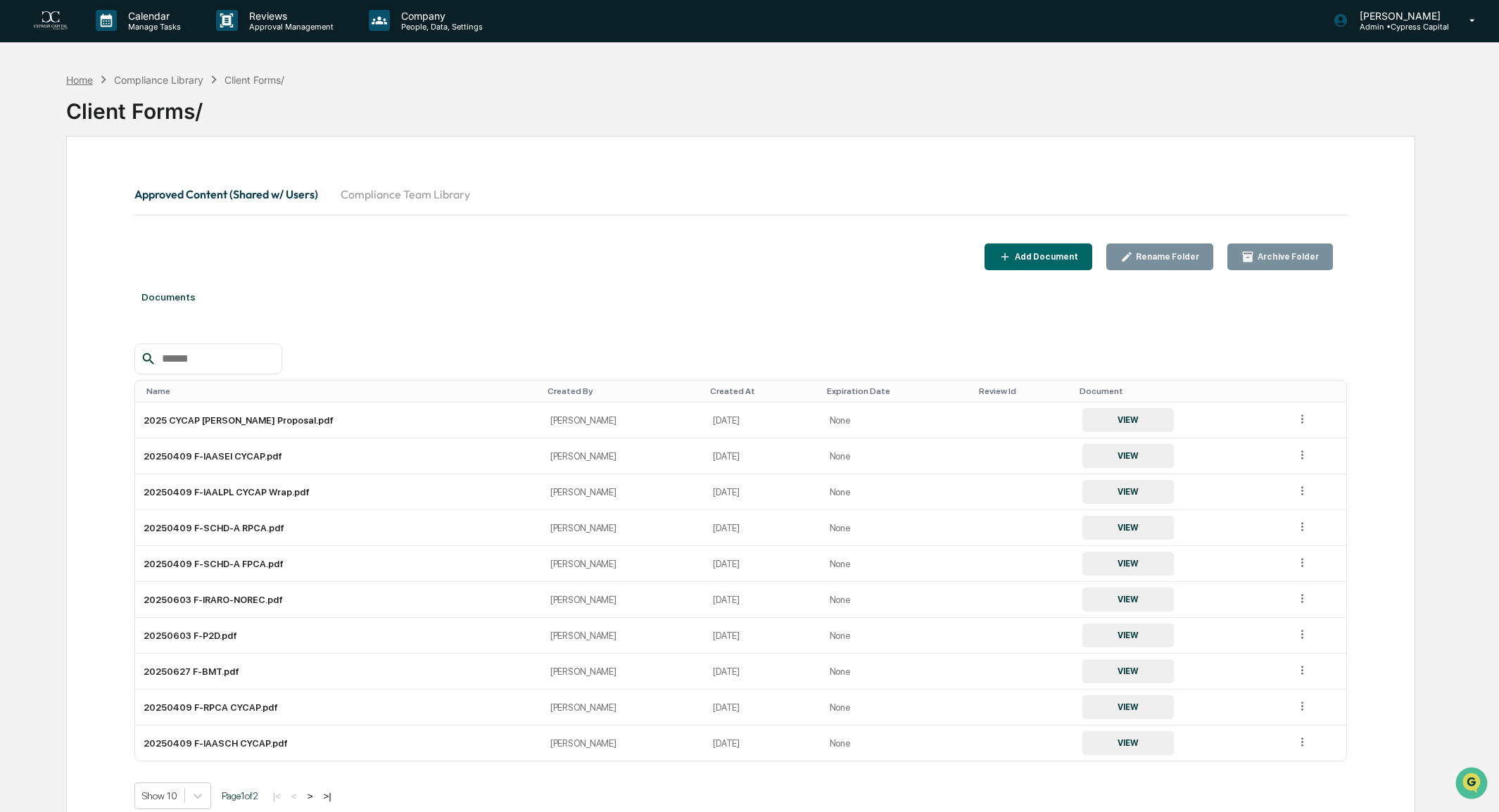
click at [79, 80] on div "Home" at bounding box center [79, 79] width 27 height 12
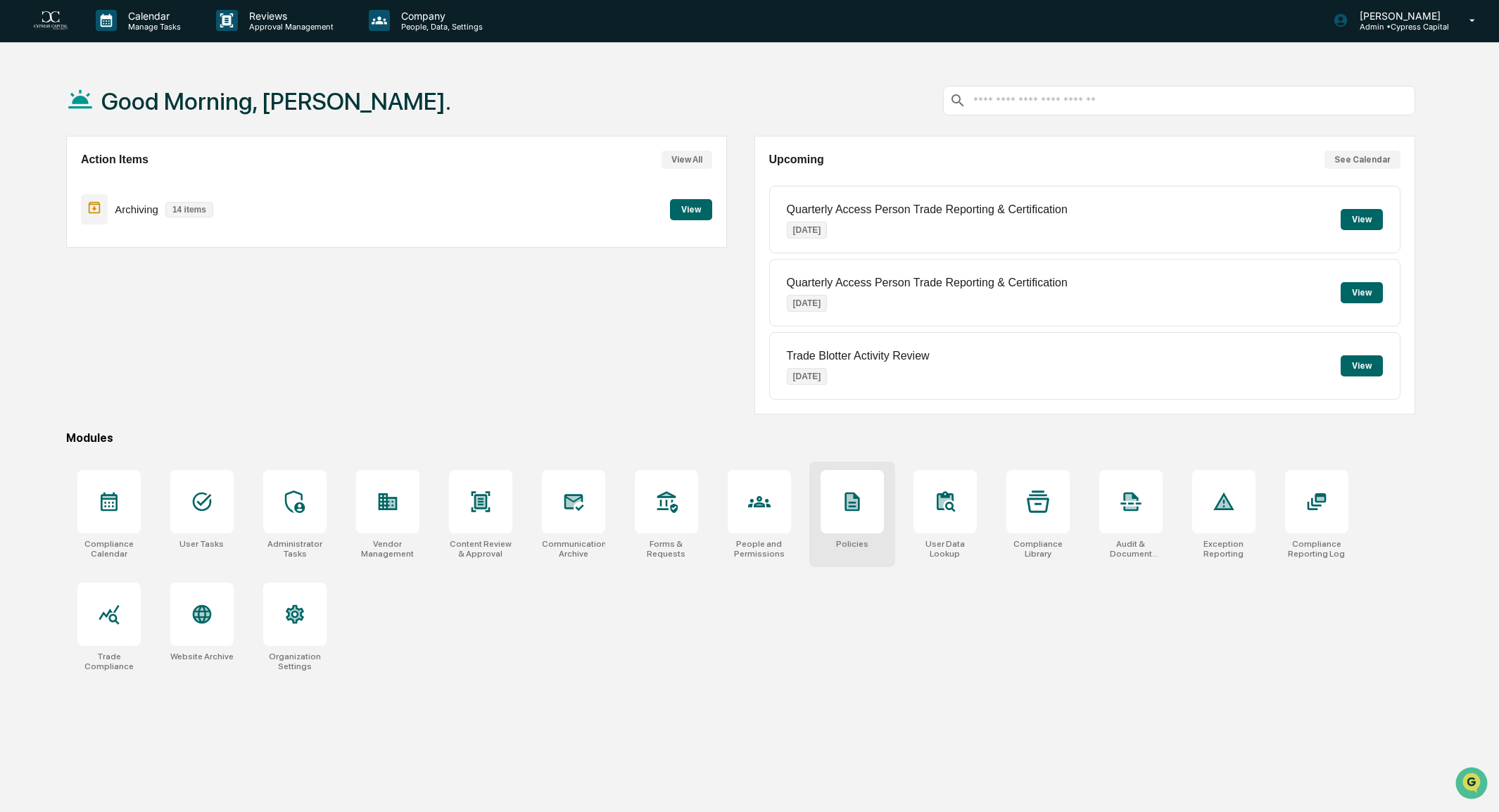
click at [859, 514] on div at bounding box center [851, 501] width 63 height 63
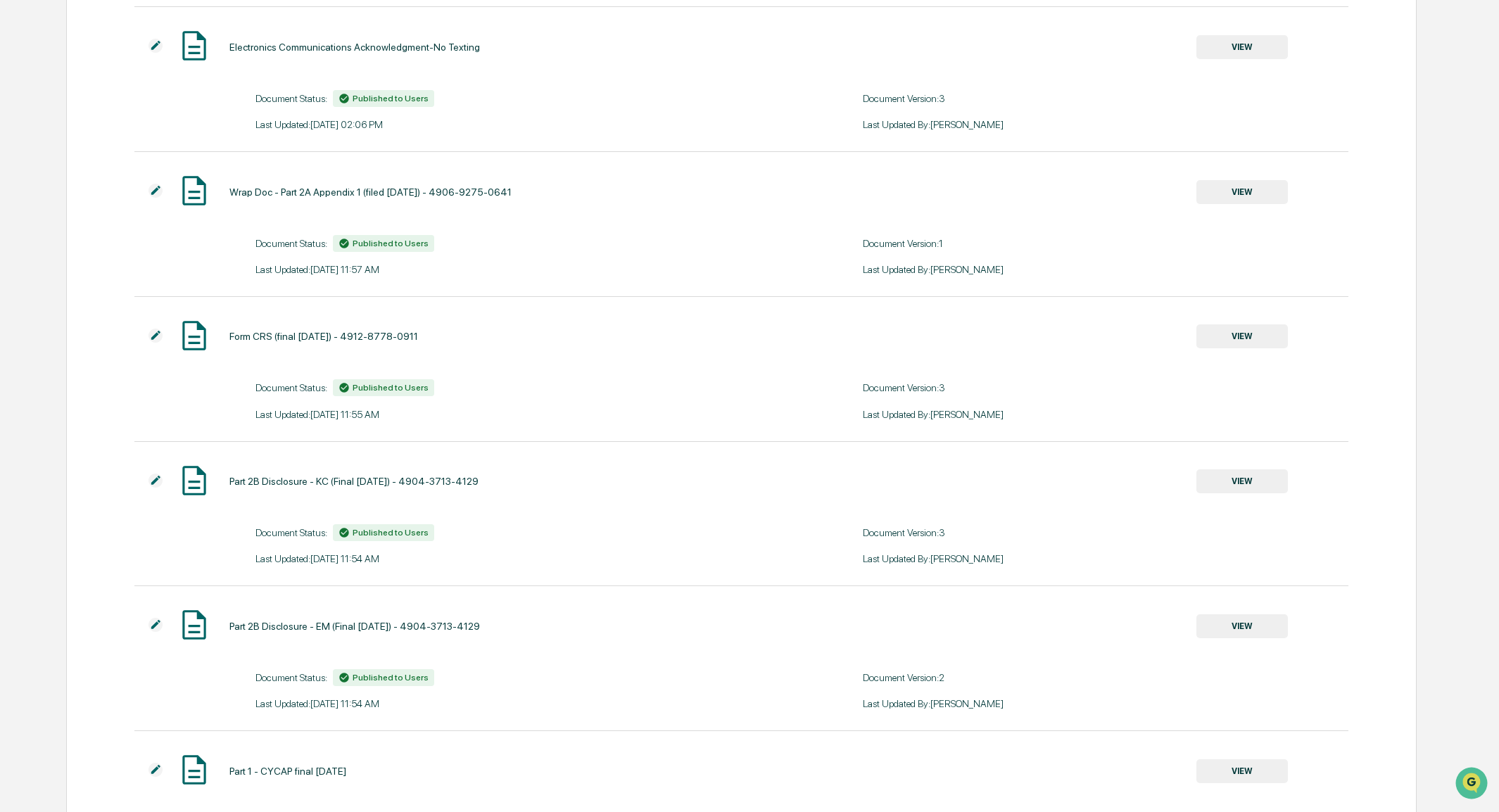
scroll to position [1923, 0]
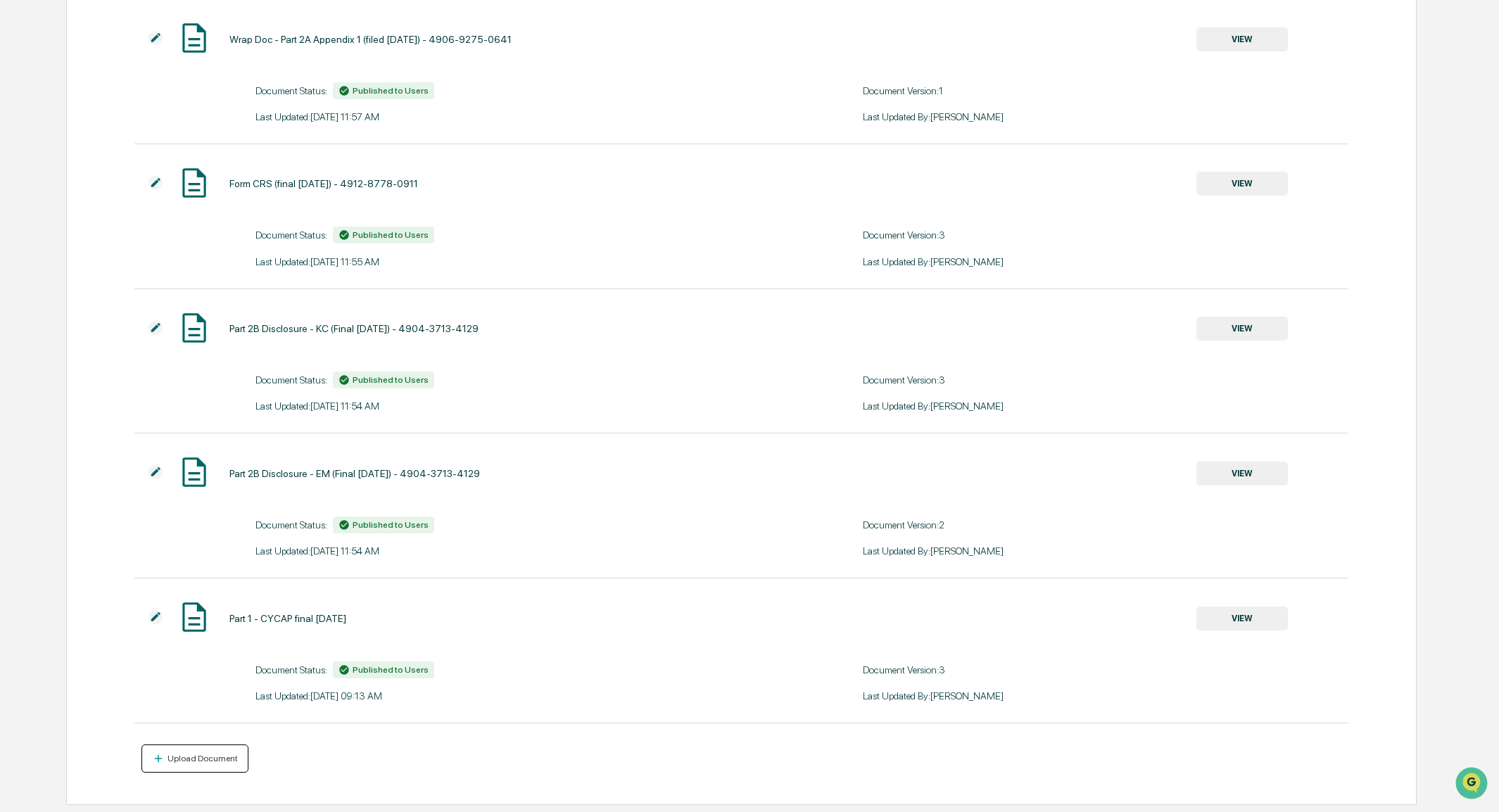
click at [186, 760] on div "Upload Document" at bounding box center [201, 759] width 73 height 10
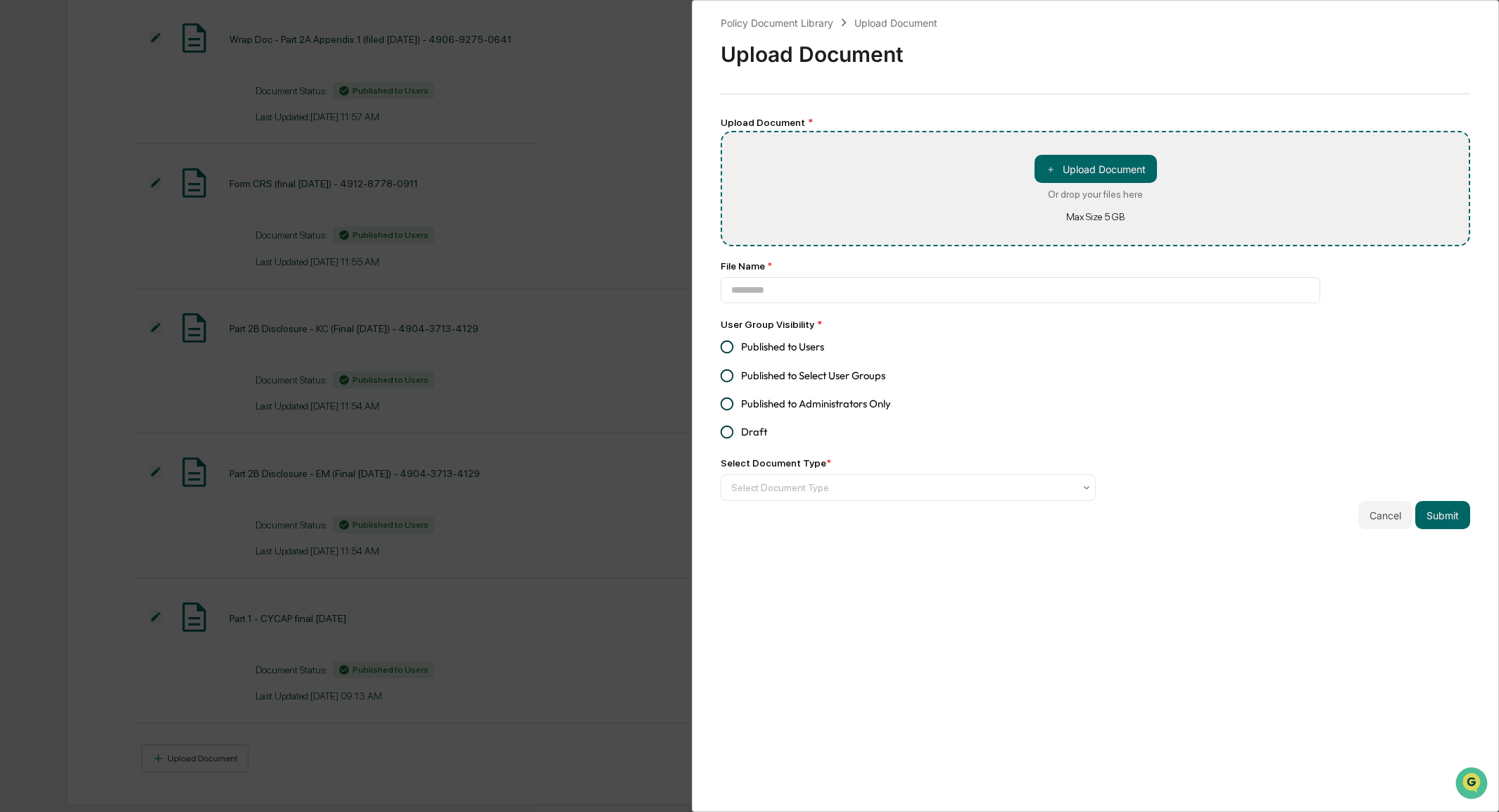
type input "**********"
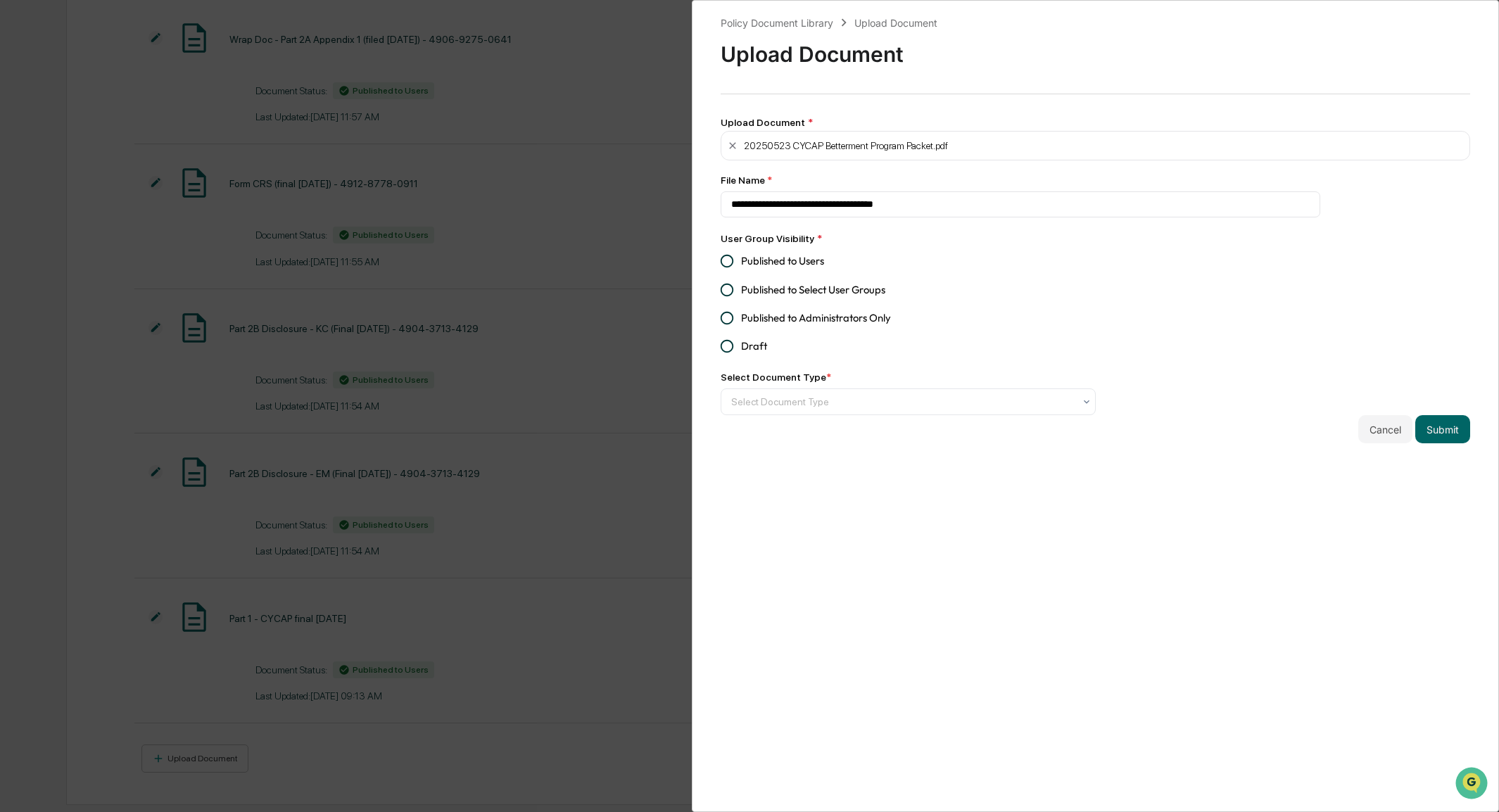
click at [784, 263] on span "Published to Users" at bounding box center [782, 260] width 83 height 16
click at [819, 404] on div at bounding box center [902, 401] width 343 height 14
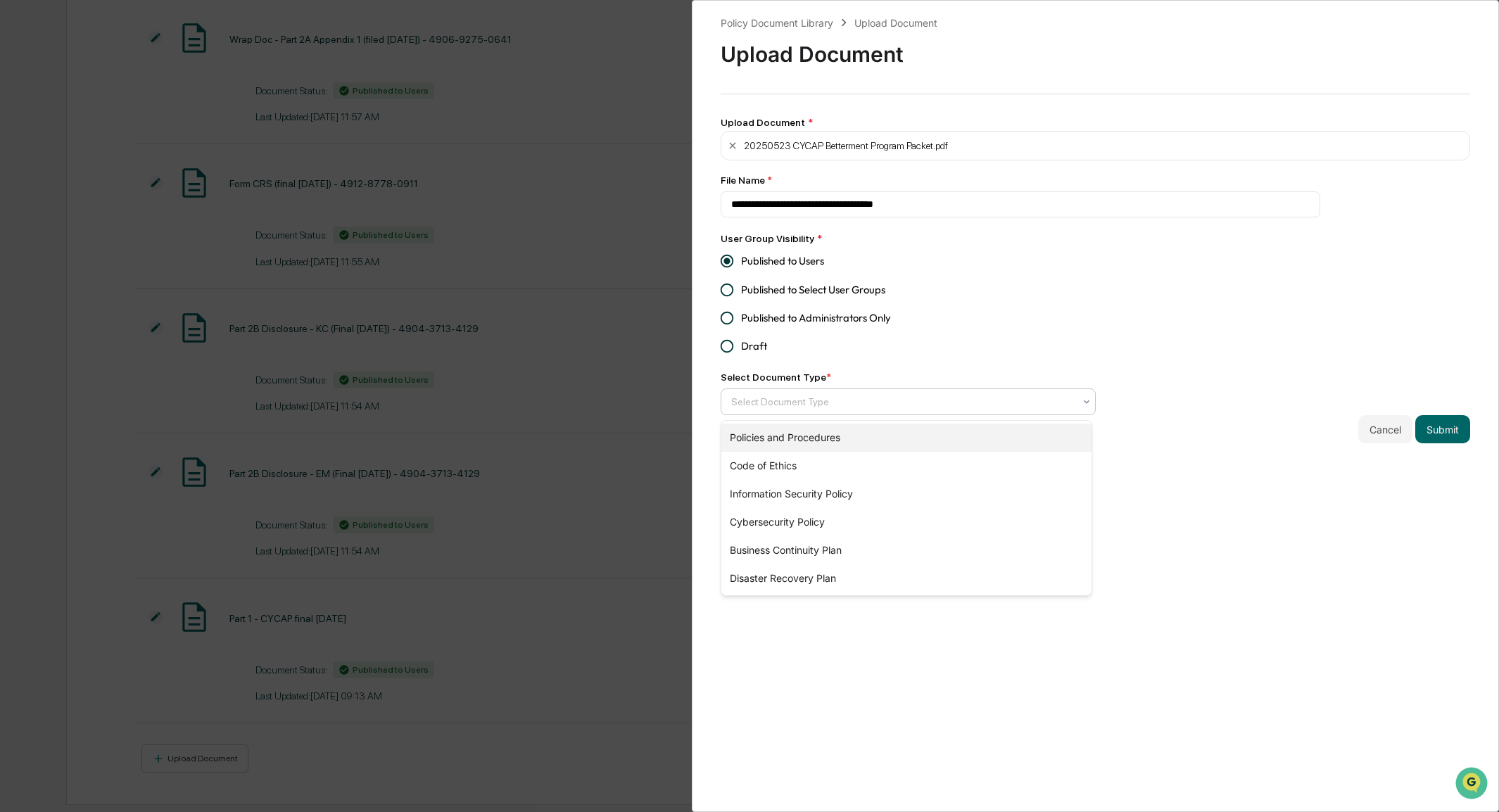
click at [753, 441] on div "Policies and Procedures" at bounding box center [906, 437] width 370 height 28
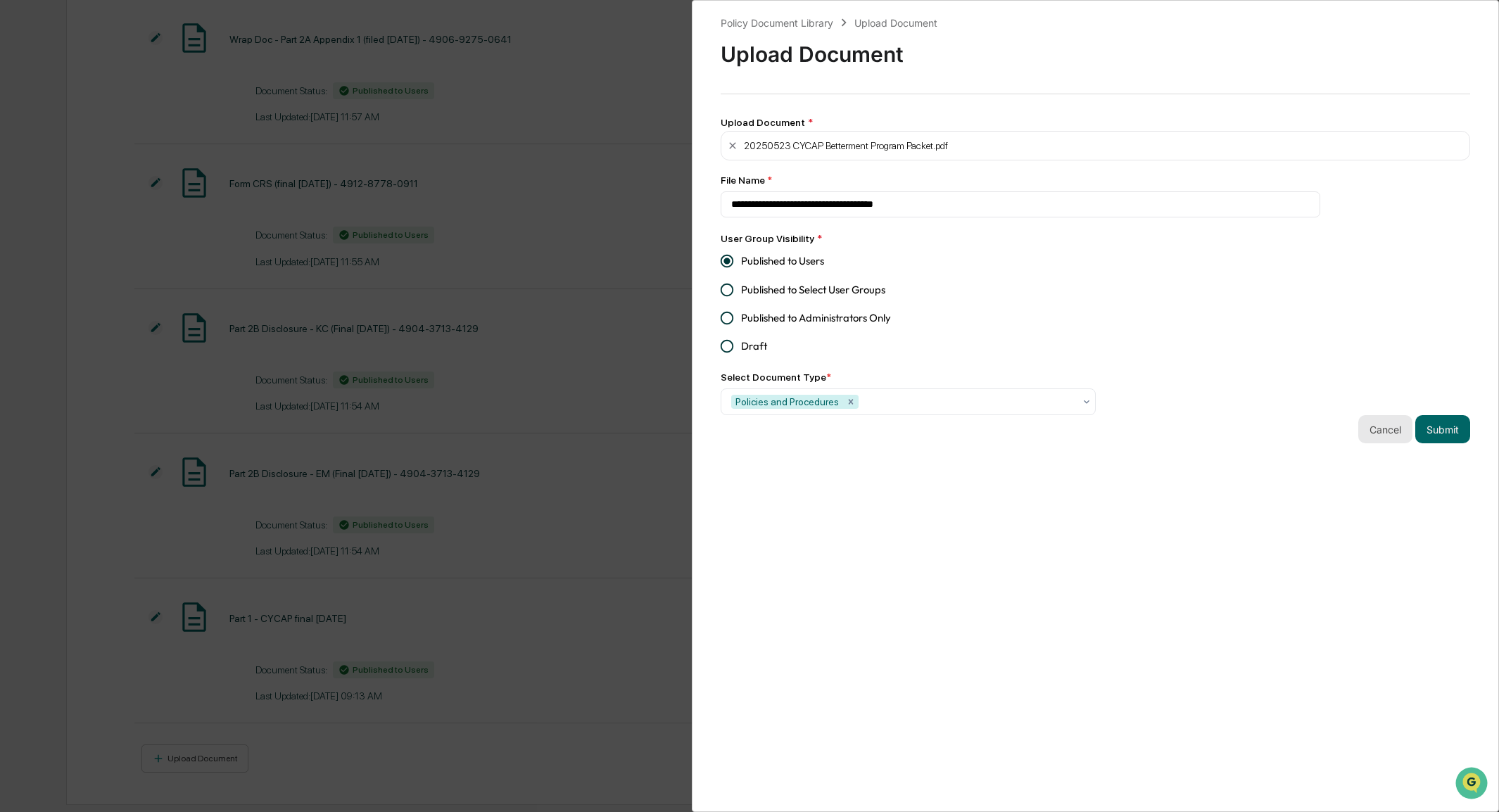
click at [1381, 433] on button "Cancel" at bounding box center [1385, 429] width 54 height 28
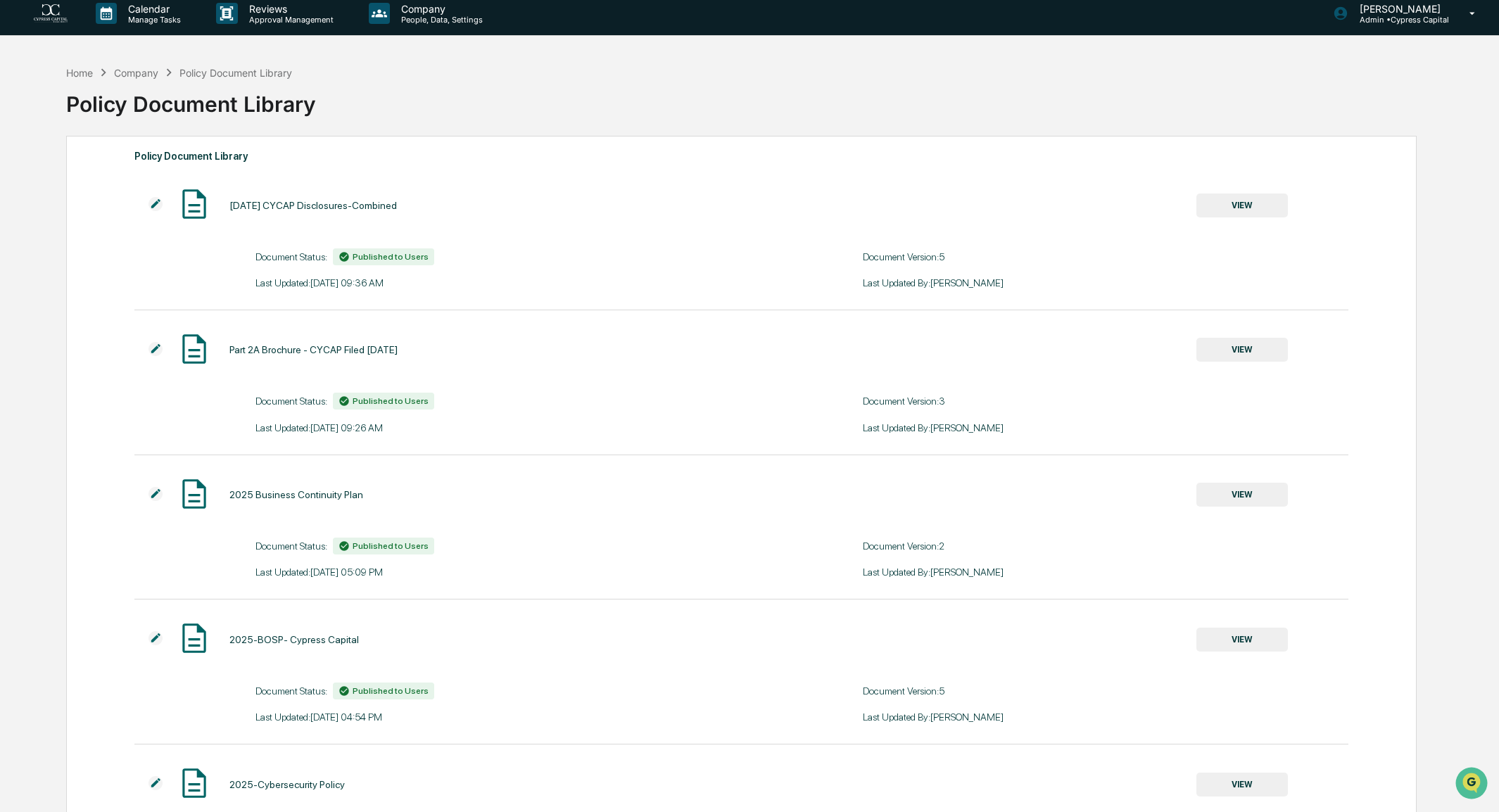
scroll to position [0, 0]
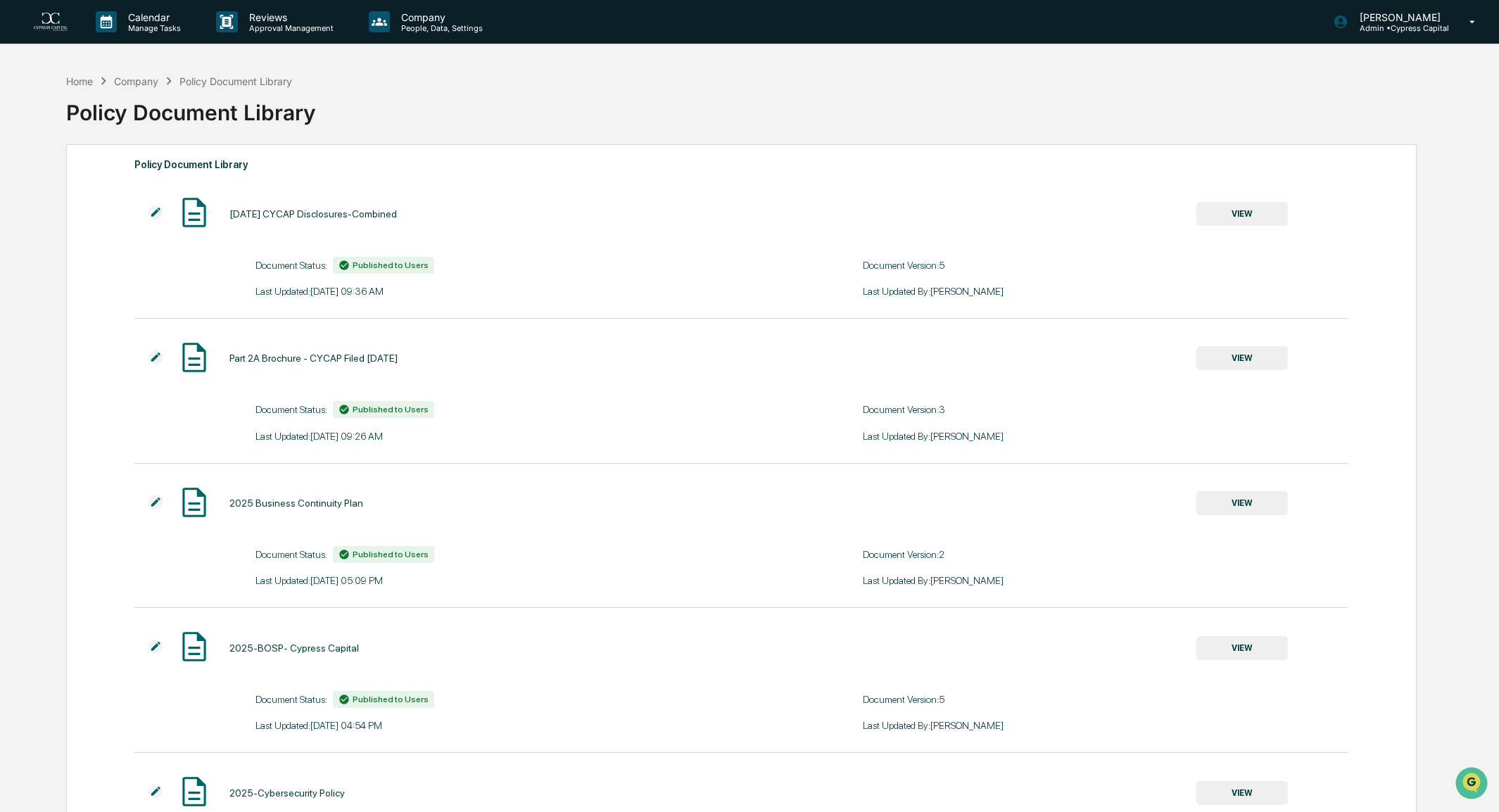
click at [193, 210] on img at bounding box center [194, 212] width 35 height 35
click at [150, 212] on img at bounding box center [155, 212] width 14 height 14
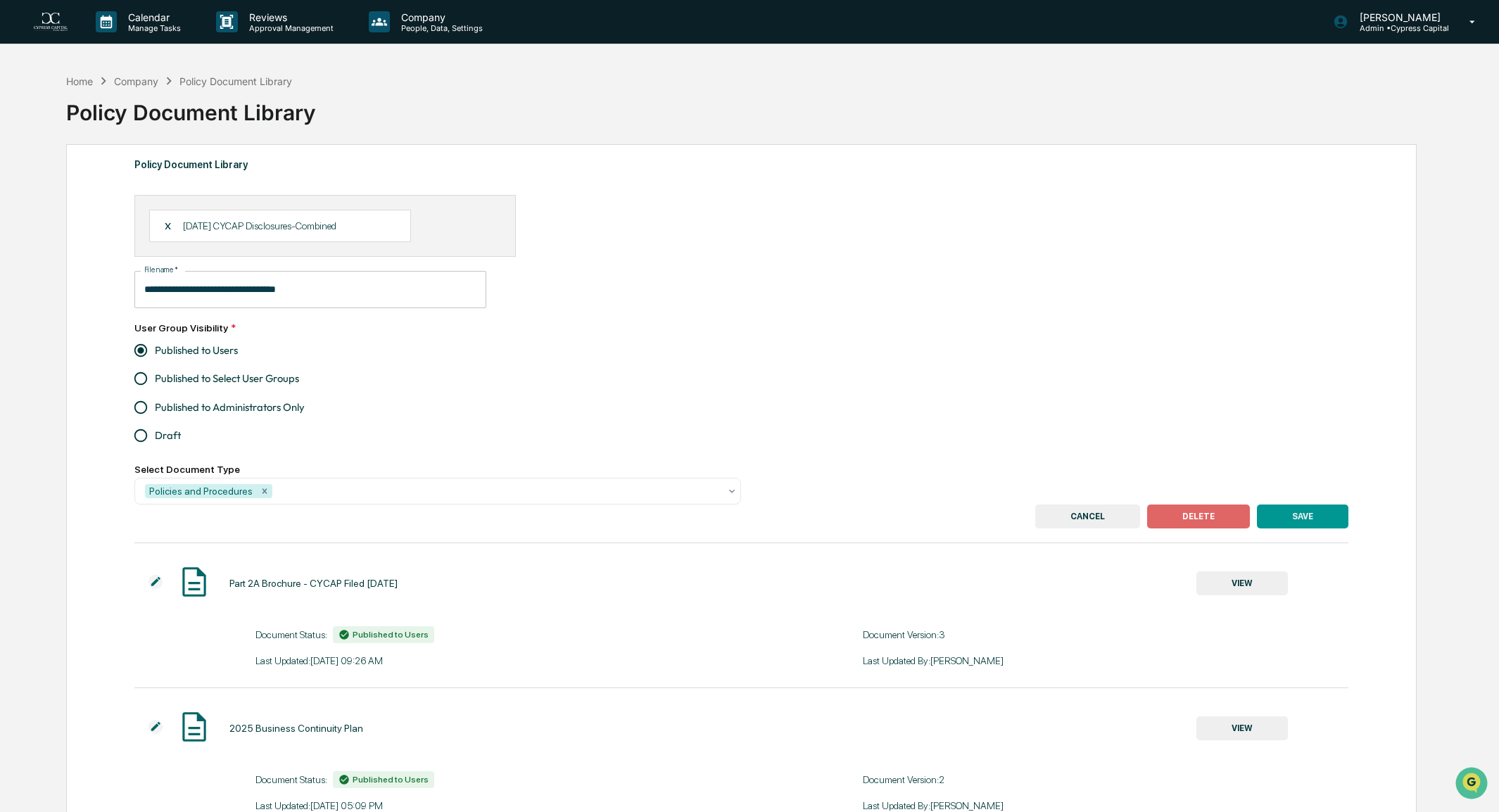
click at [1089, 516] on button "CANCEL" at bounding box center [1088, 516] width 105 height 24
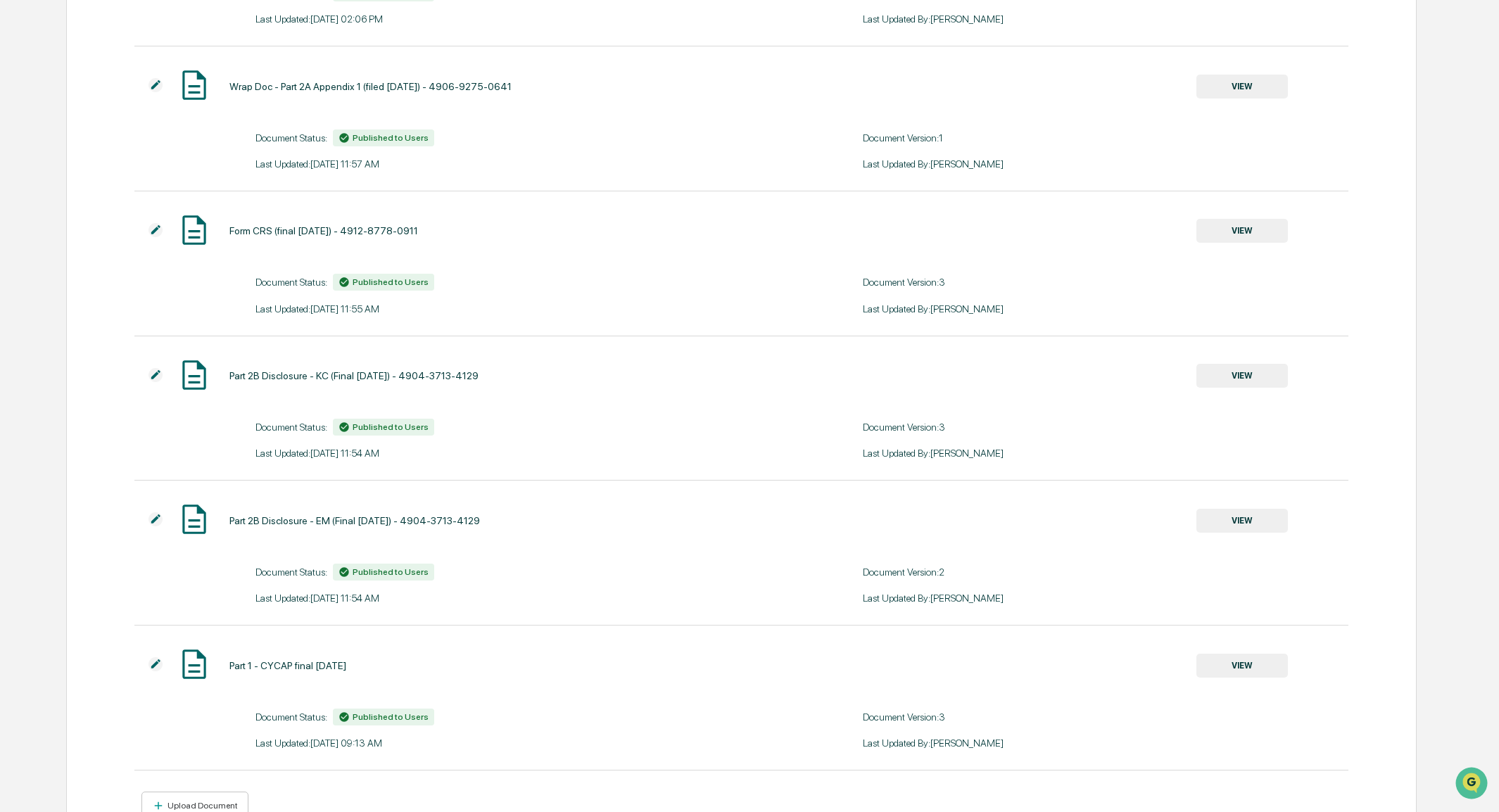
scroll to position [1923, 0]
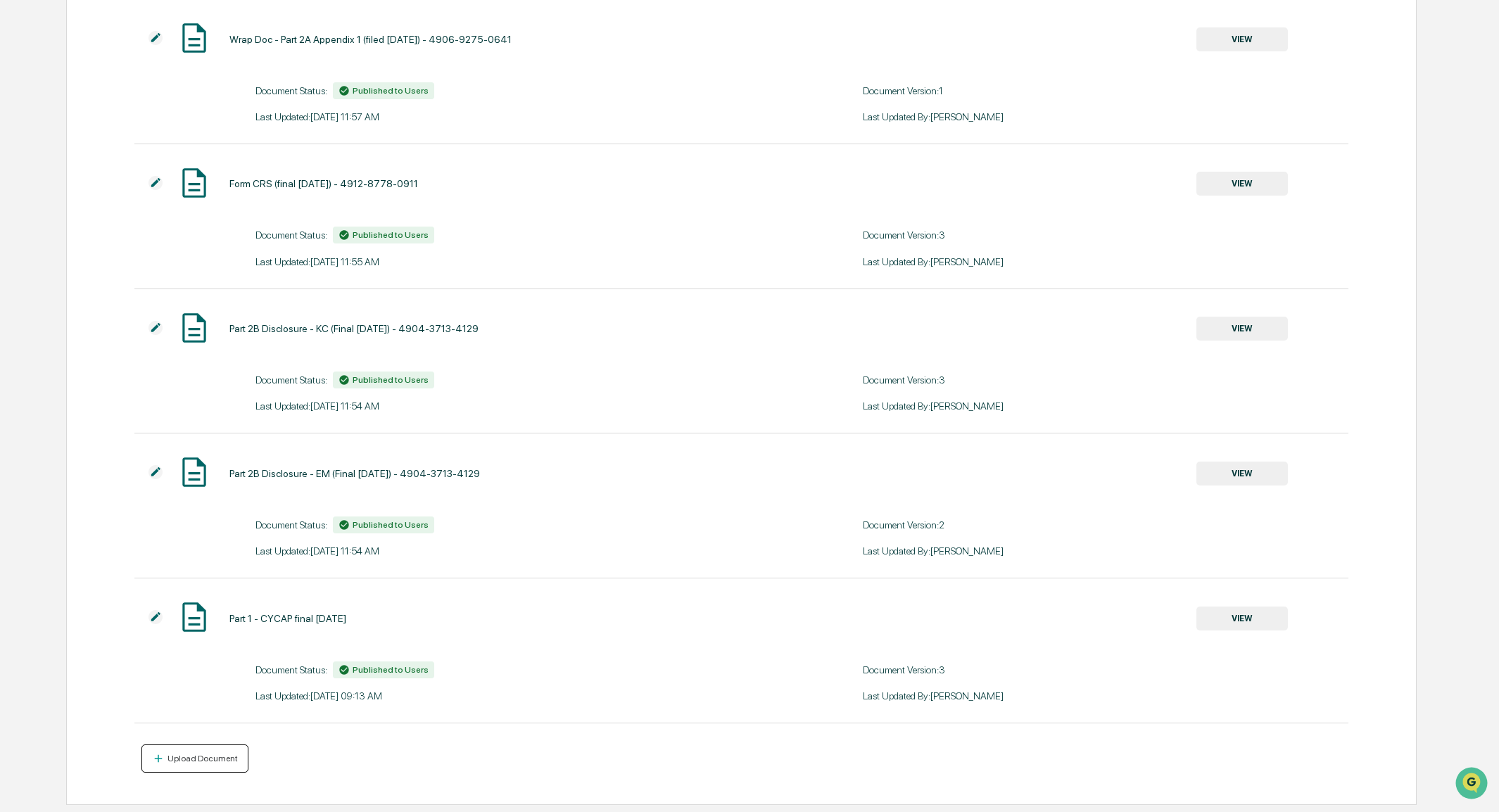
click at [201, 763] on div "Upload Document" at bounding box center [201, 759] width 73 height 10
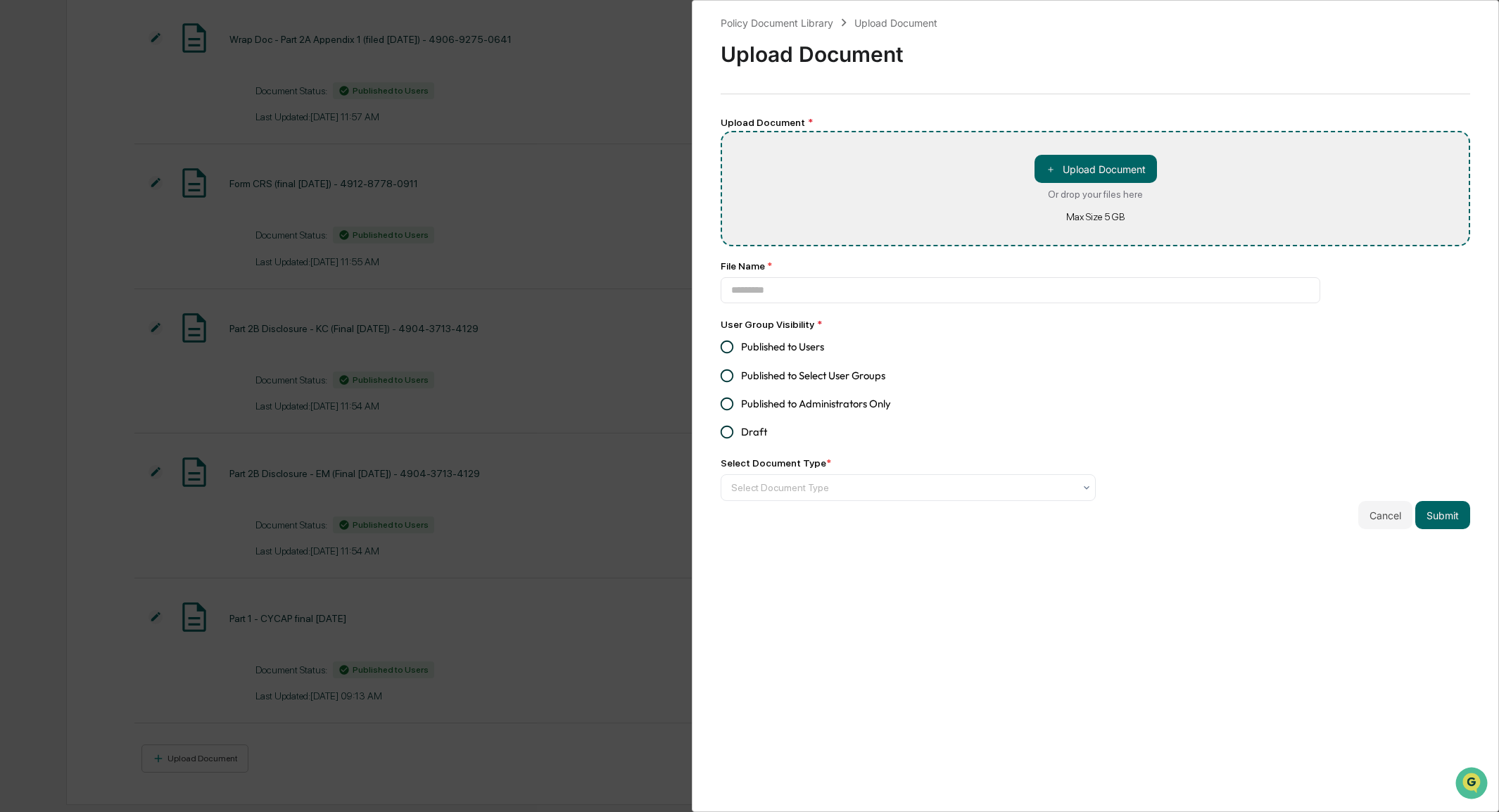
type input "**********"
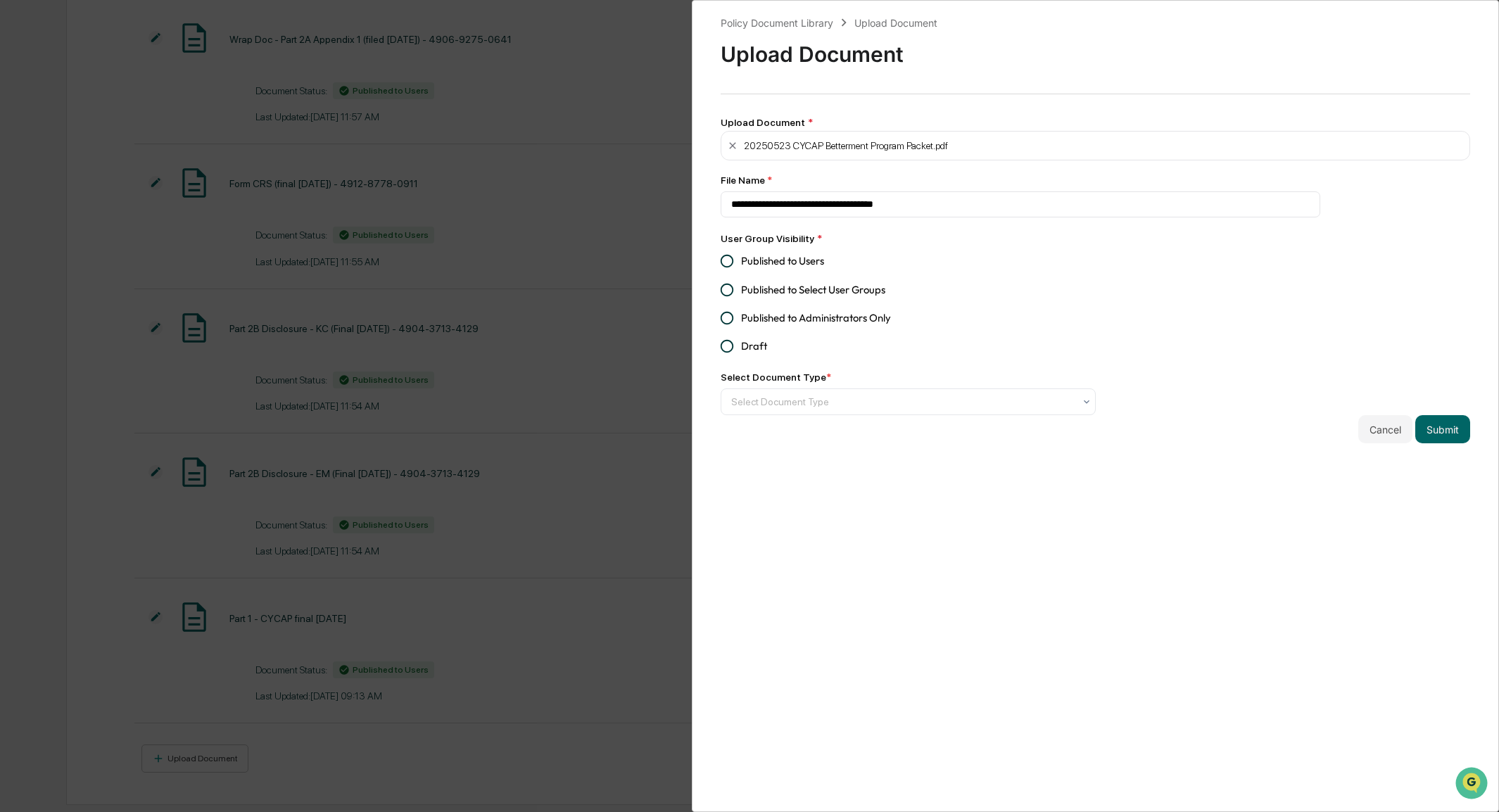
click at [771, 268] on span "Published to Users" at bounding box center [782, 260] width 83 height 16
click at [816, 404] on div at bounding box center [902, 401] width 343 height 14
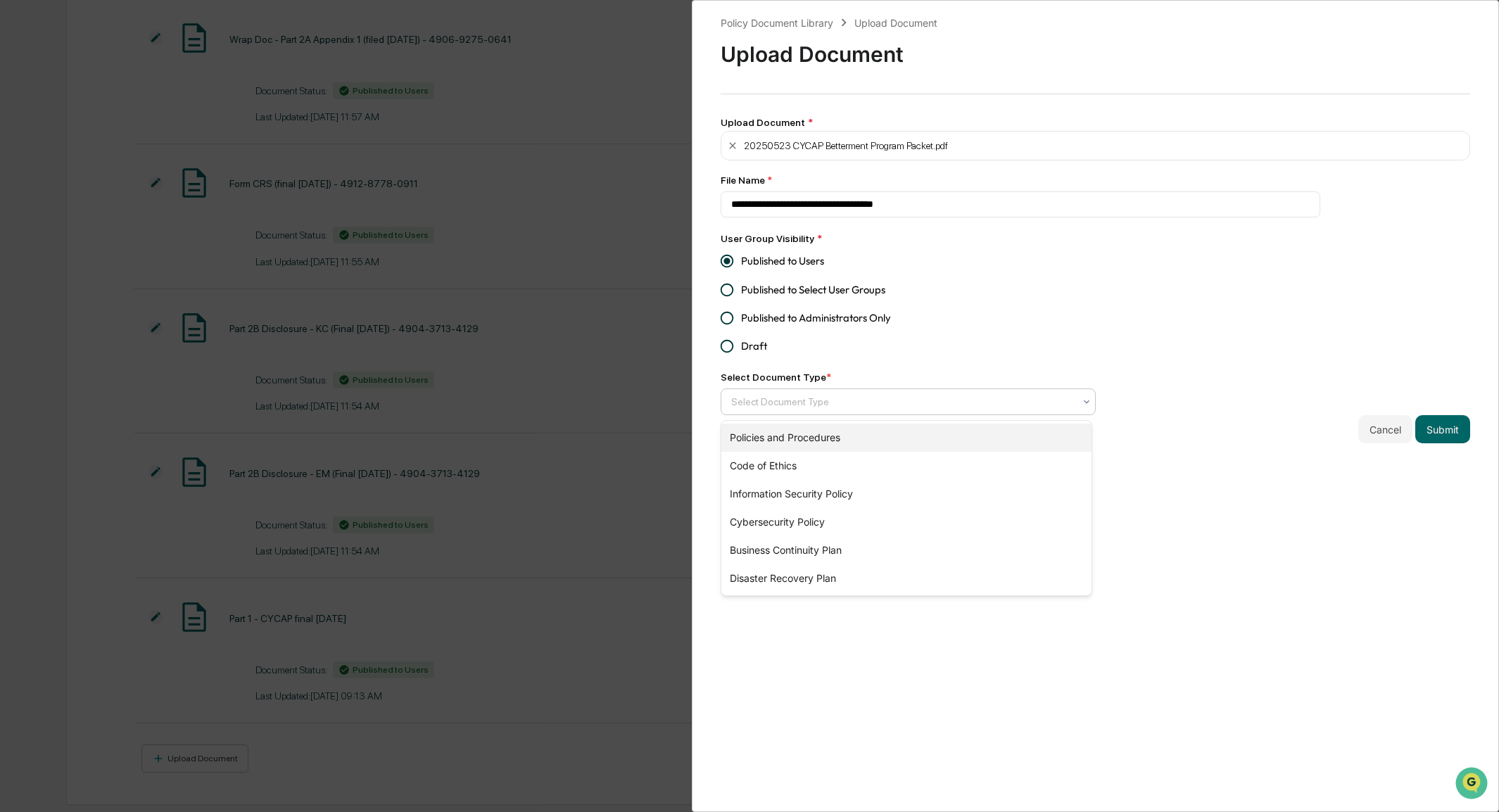
click at [824, 444] on div "Policies and Procedures" at bounding box center [906, 437] width 370 height 28
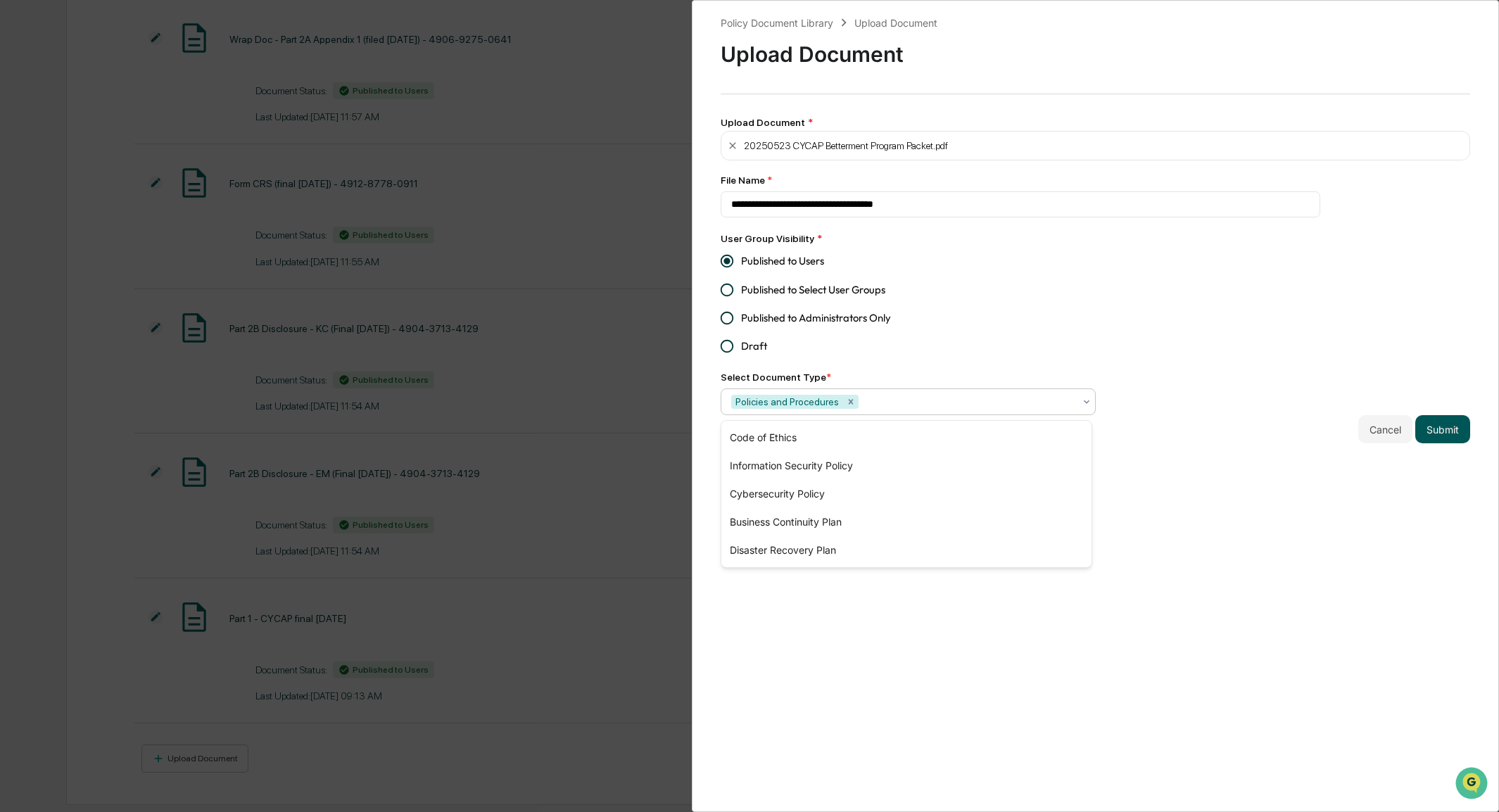
click at [1442, 435] on button "Submit" at bounding box center [1443, 429] width 55 height 28
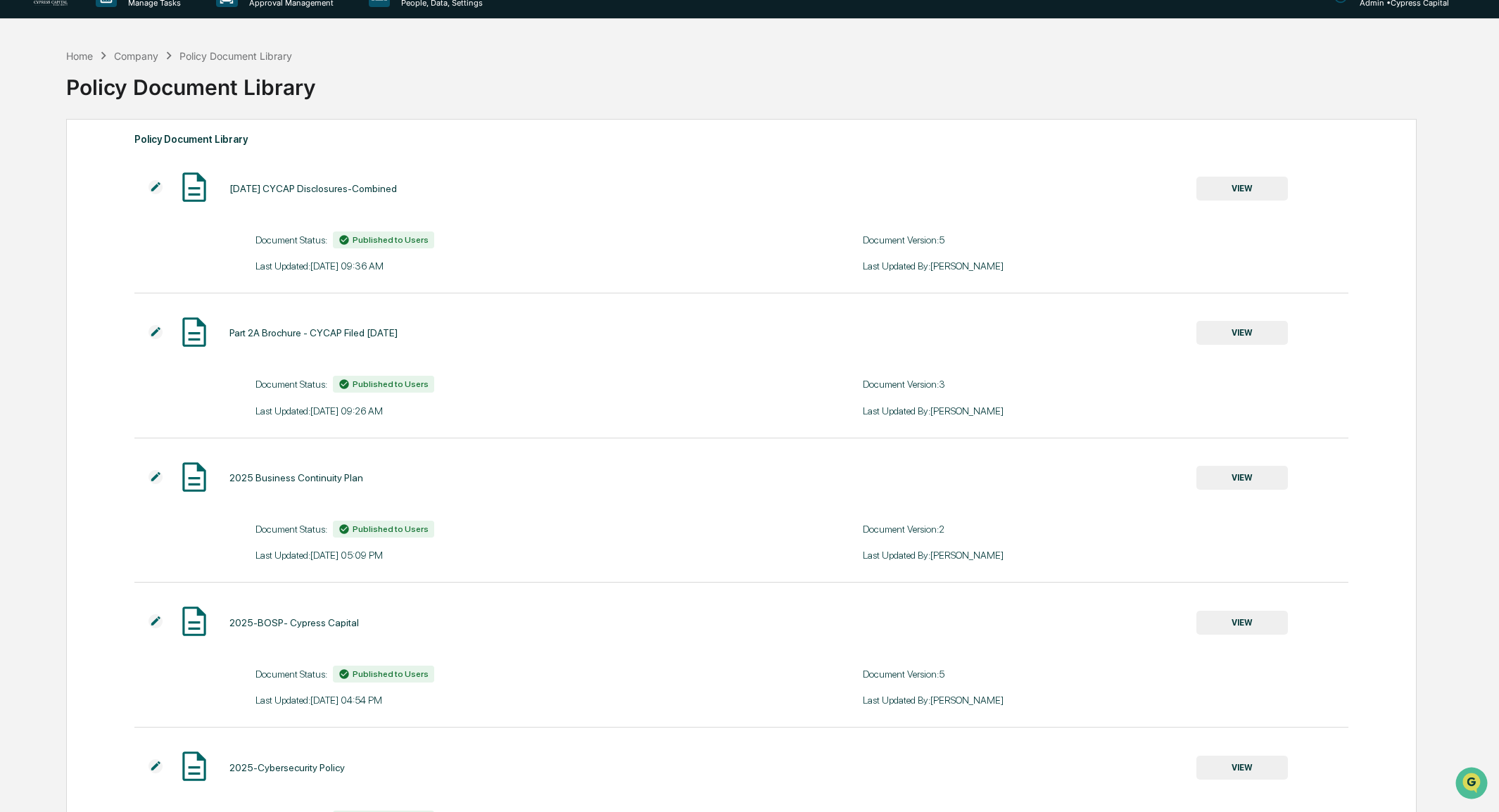
scroll to position [0, 0]
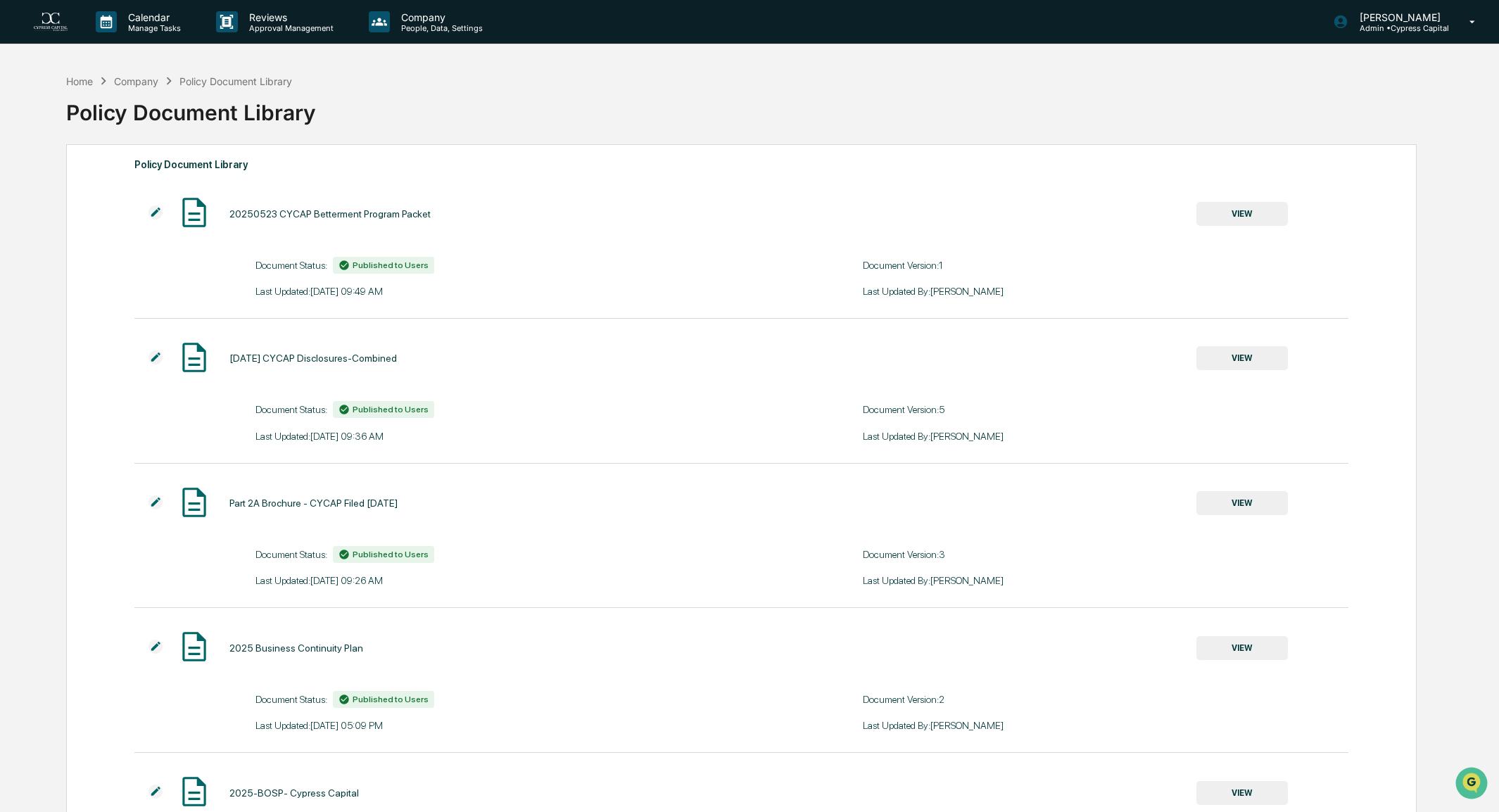
click at [162, 214] on img at bounding box center [155, 212] width 14 height 14
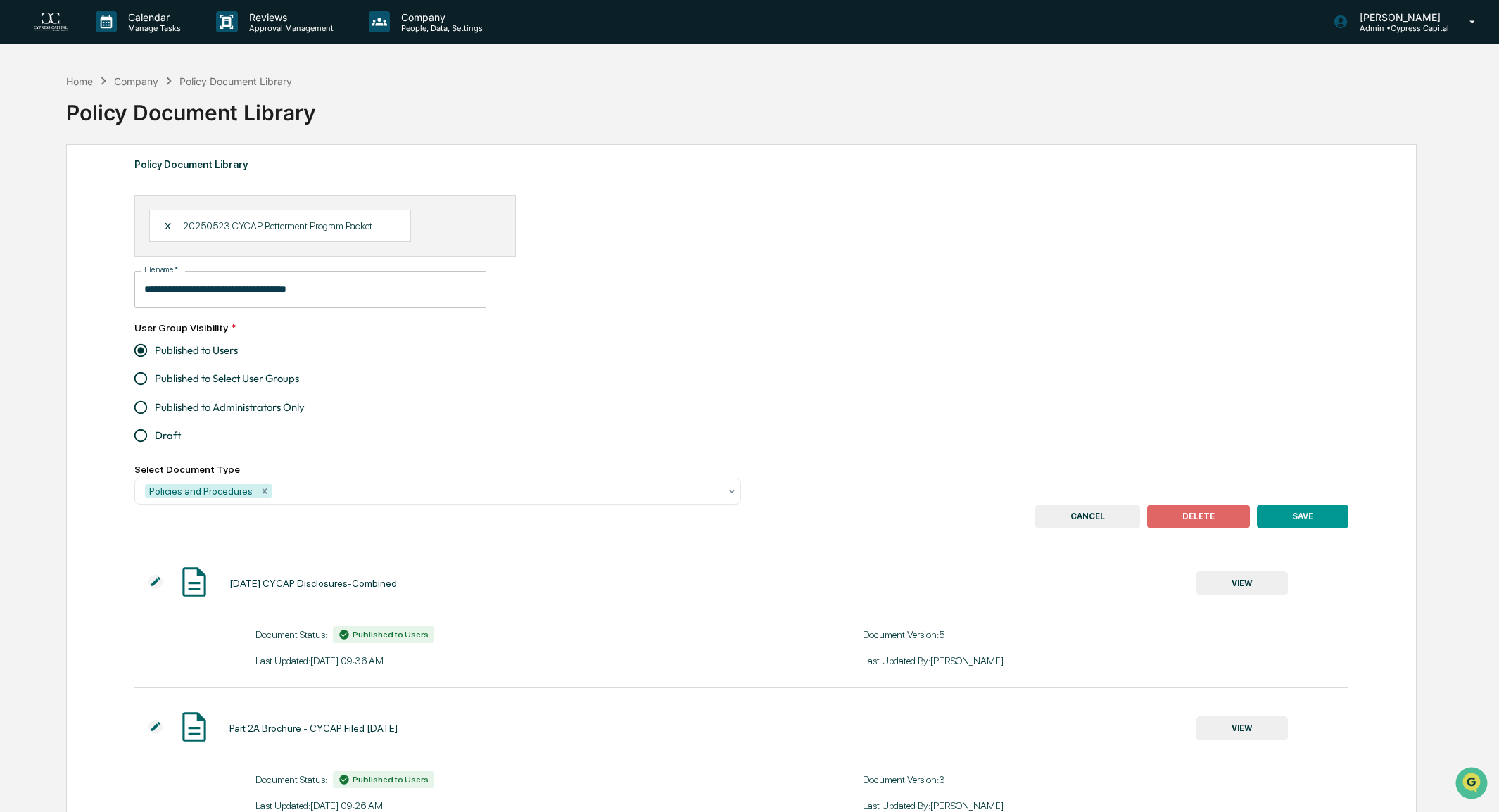
click at [165, 227] on div "X" at bounding box center [173, 225] width 19 height 12
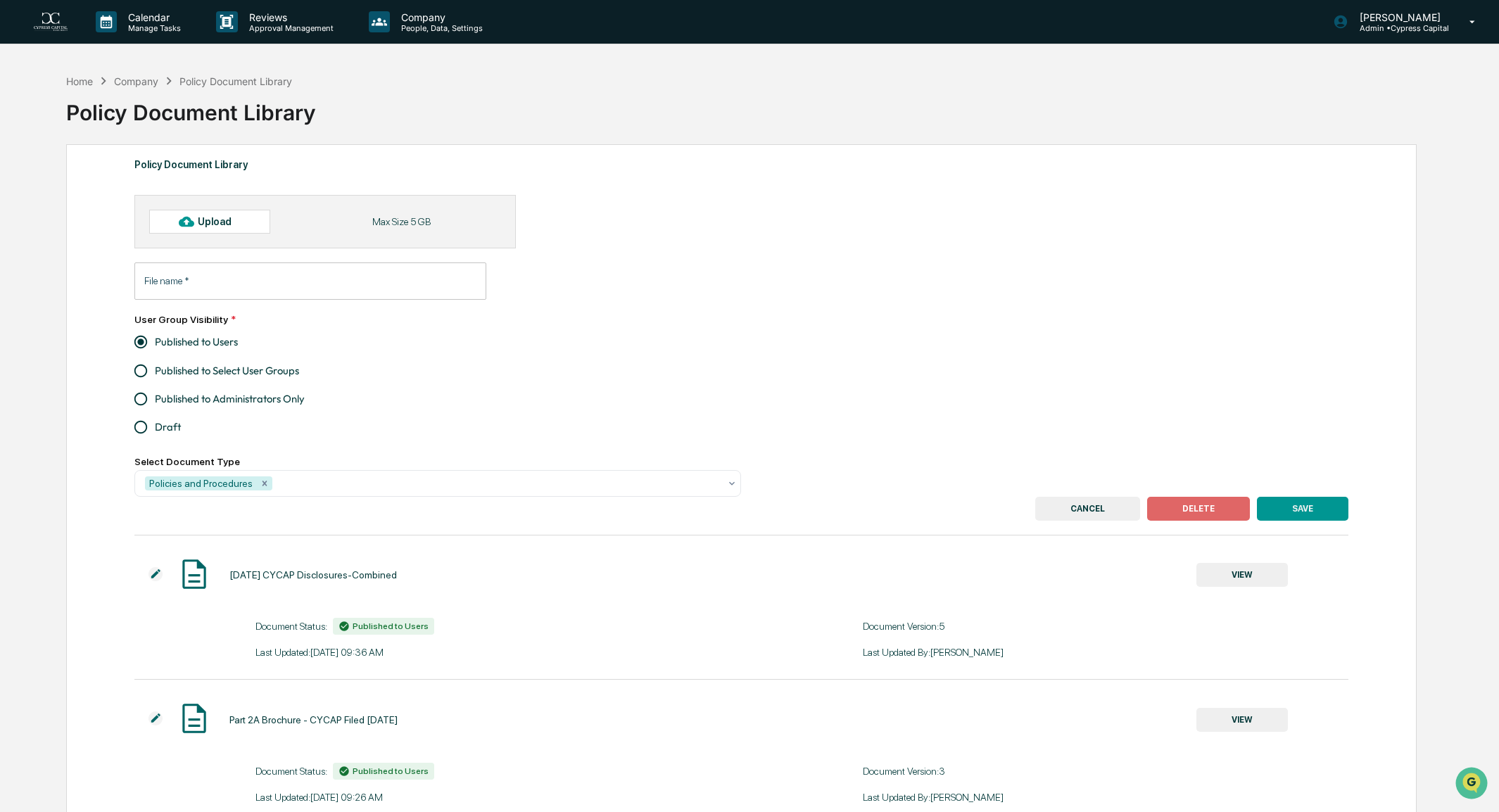
type input "**********"
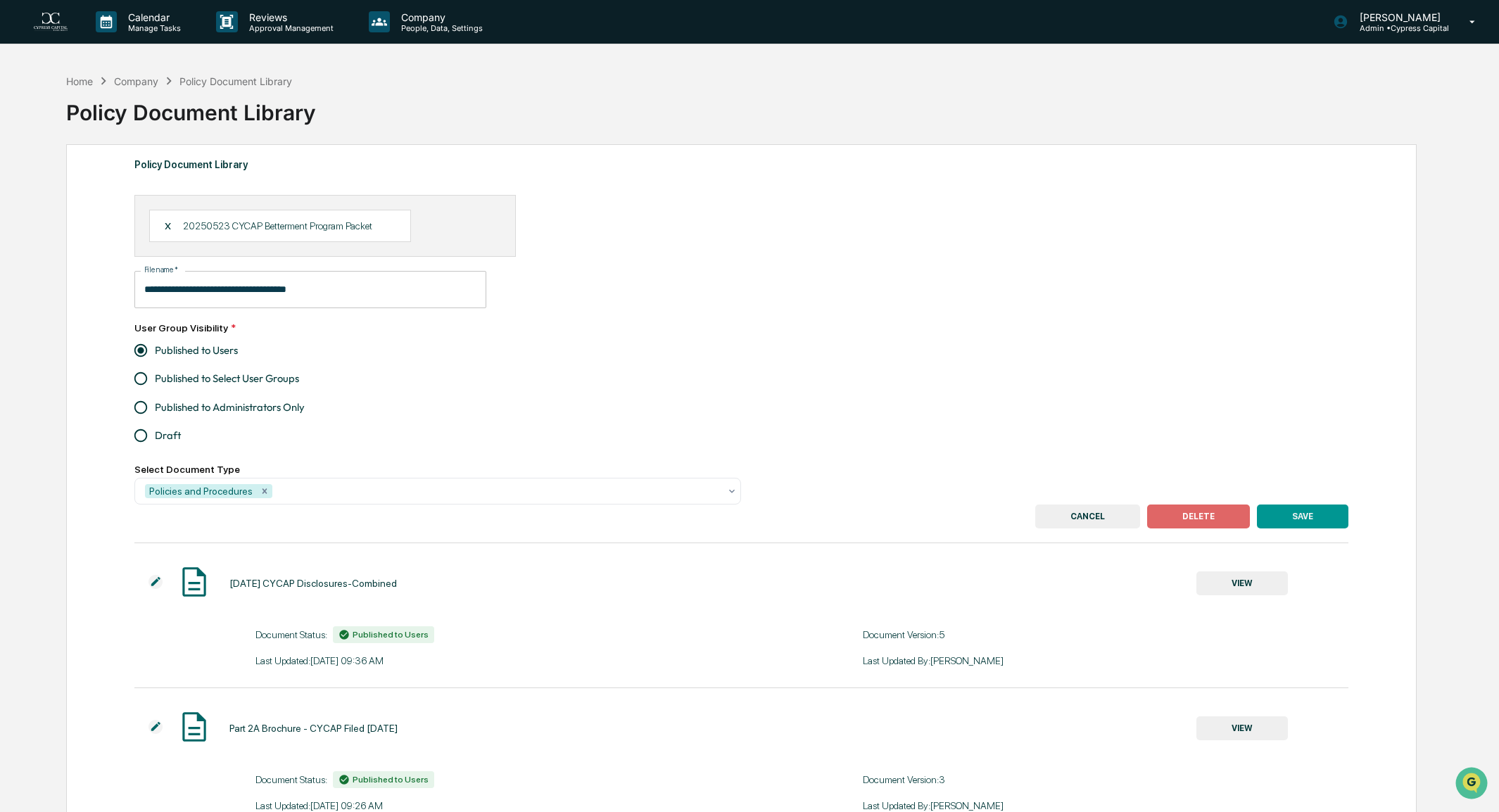
click at [166, 223] on div "X" at bounding box center [173, 225] width 19 height 12
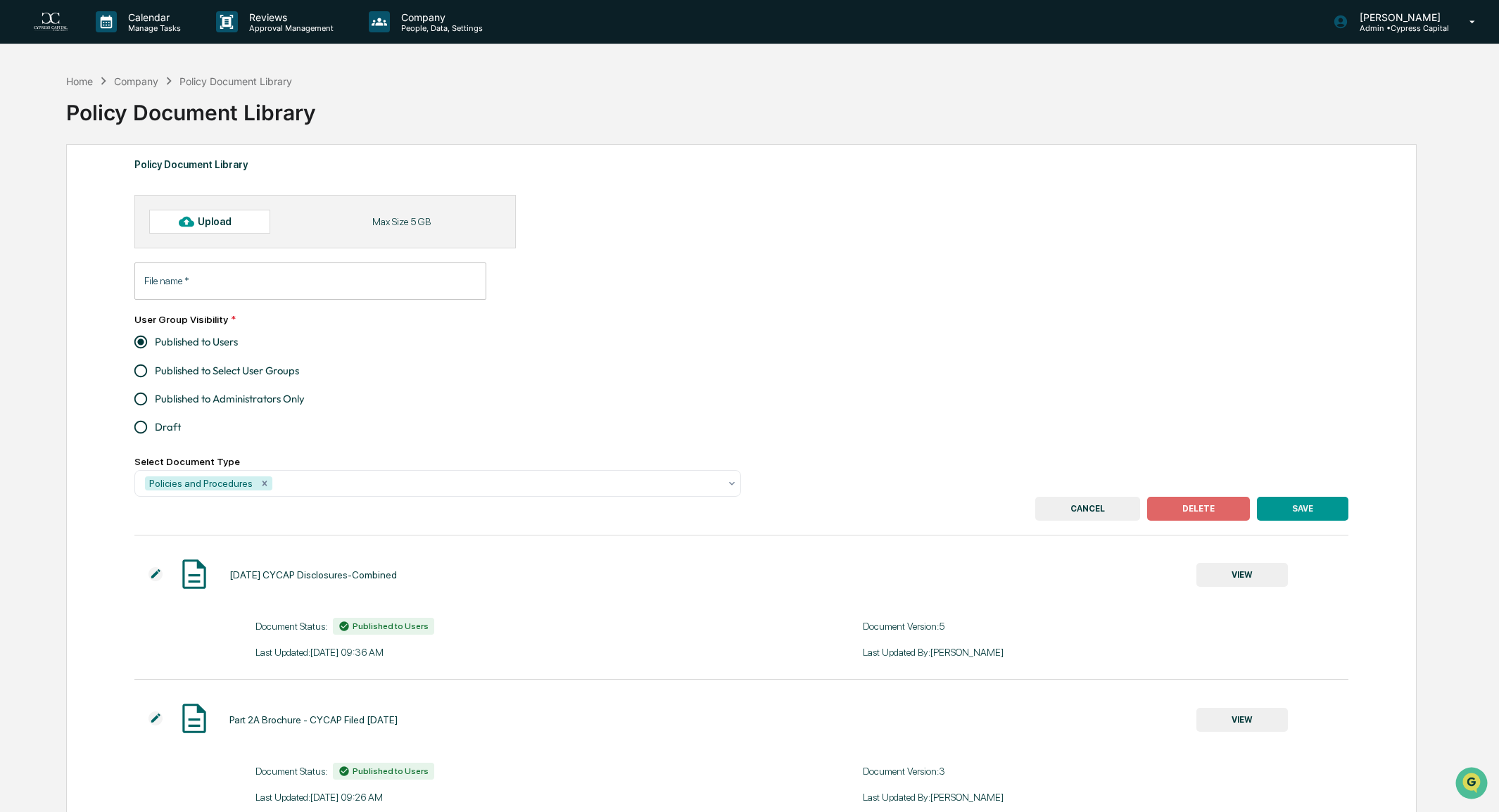
click at [188, 223] on icon at bounding box center [186, 222] width 16 height 11
type input "**********"
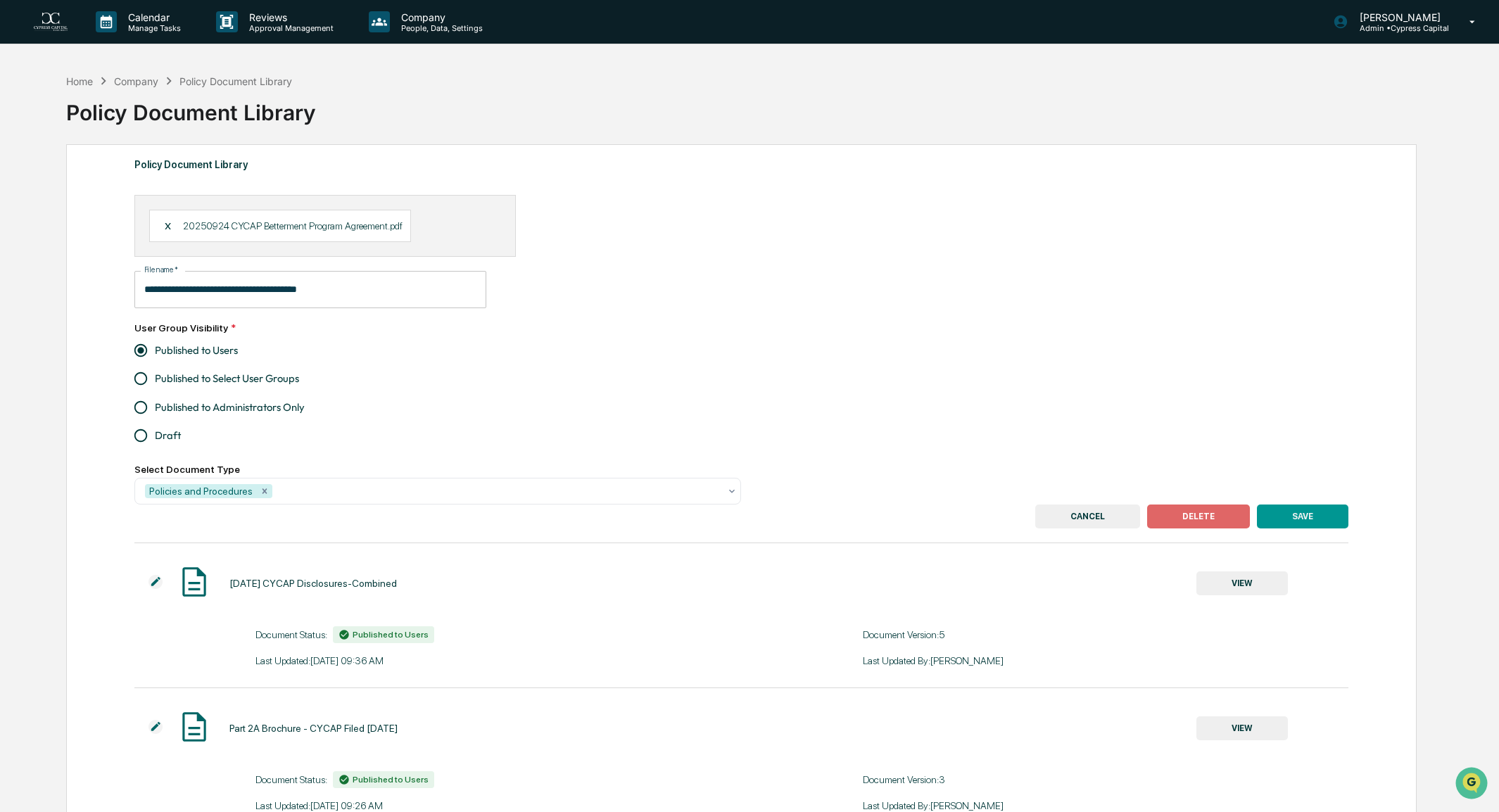
click at [1307, 526] on button "SAVE" at bounding box center [1303, 516] width 92 height 24
